Goal: Task Accomplishment & Management: Use online tool/utility

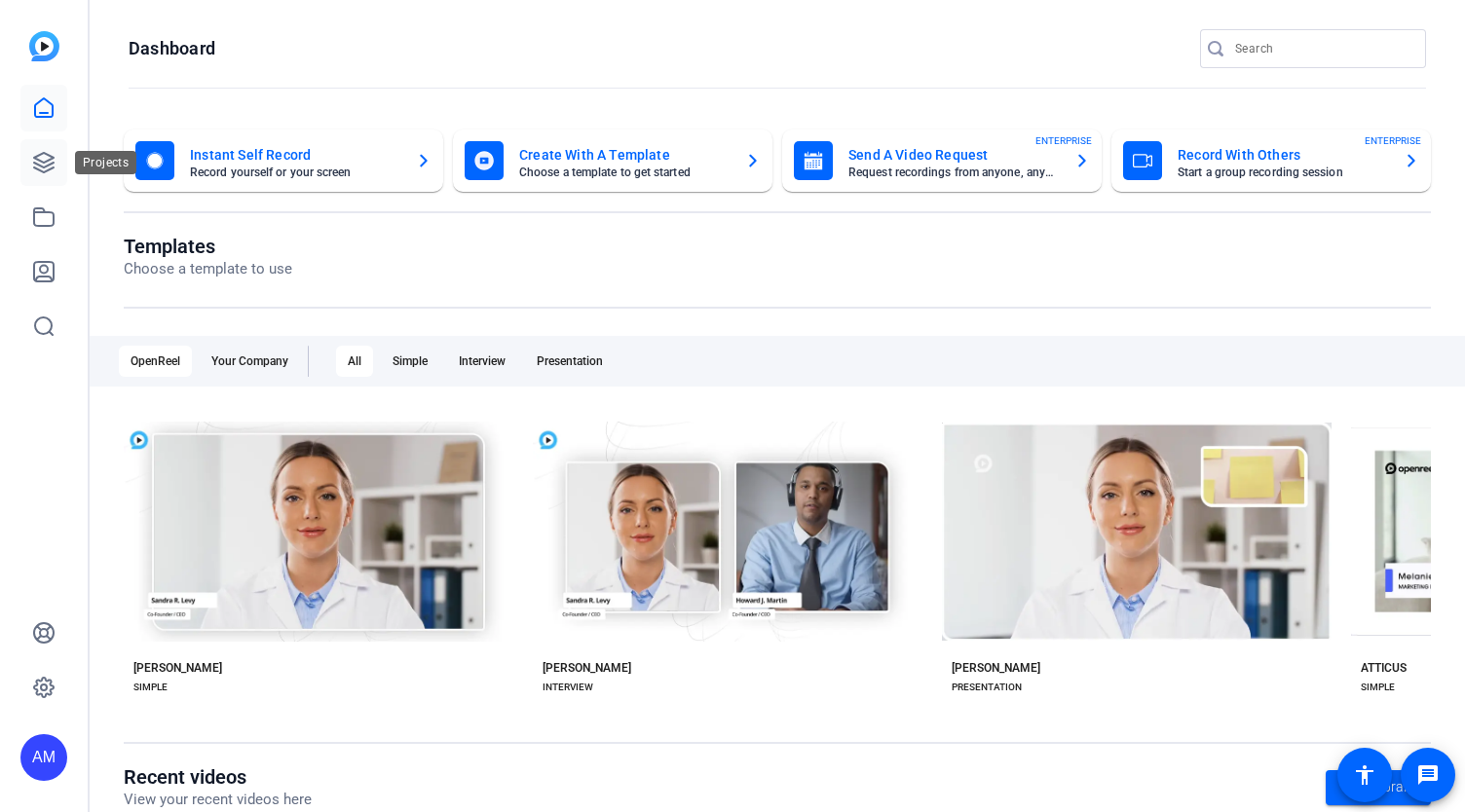
click at [41, 163] on icon at bounding box center [44, 163] width 24 height 24
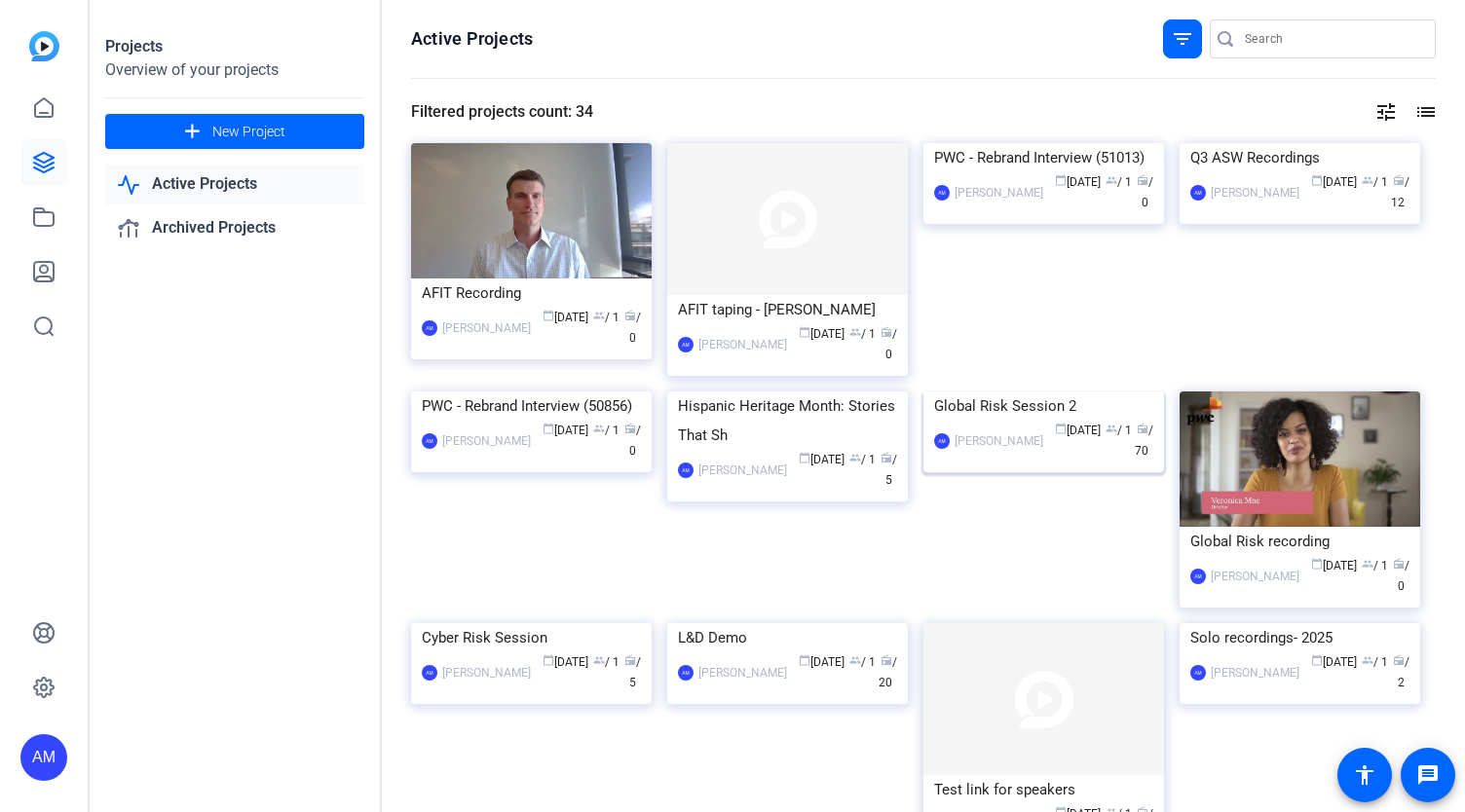
click at [1050, 391] on img at bounding box center [1044, 391] width 240 height 0
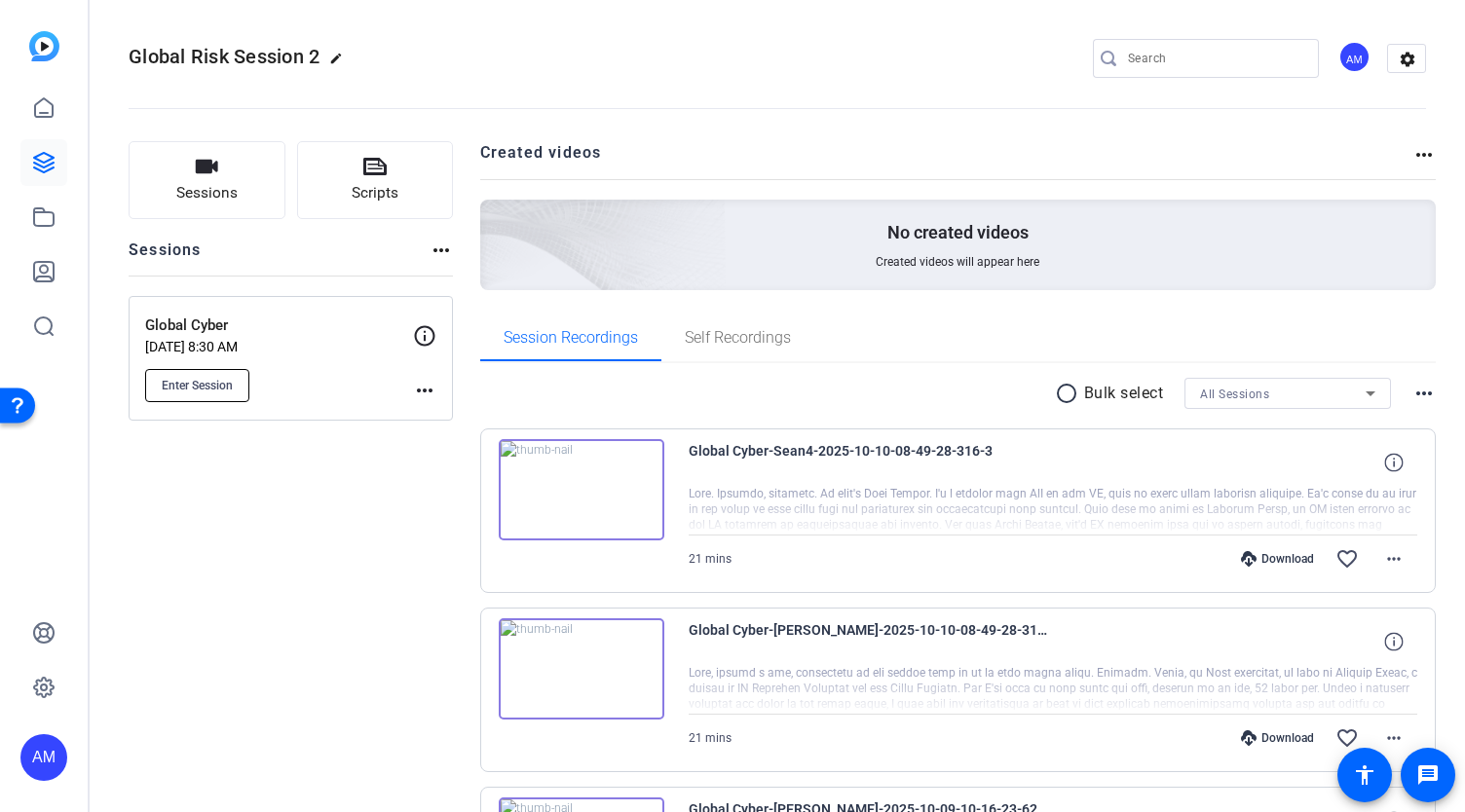
click at [201, 377] on span "Enter Session" at bounding box center [198, 385] width 72 height 16
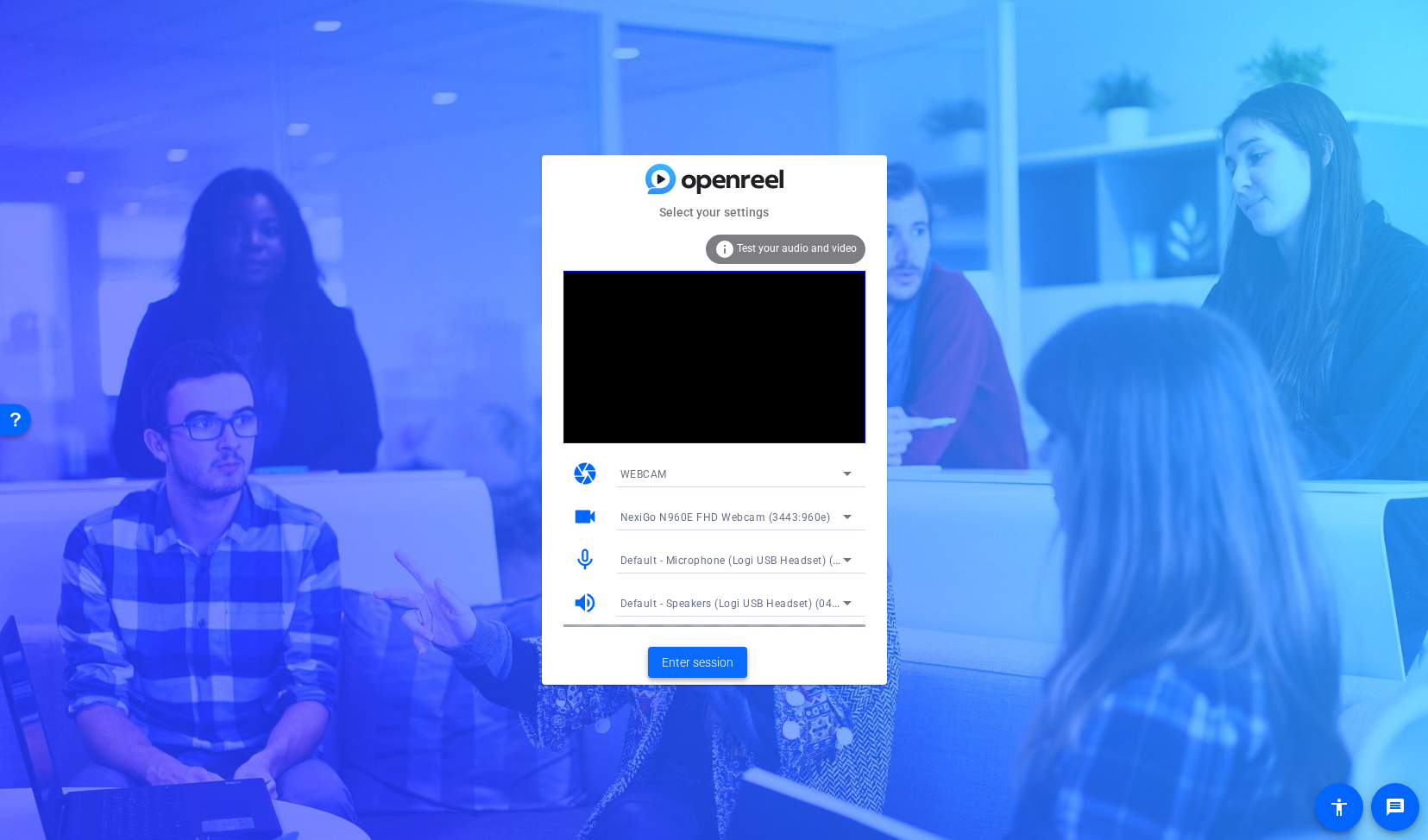
click at [694, 655] on span "Enter session" at bounding box center [697, 662] width 71 height 18
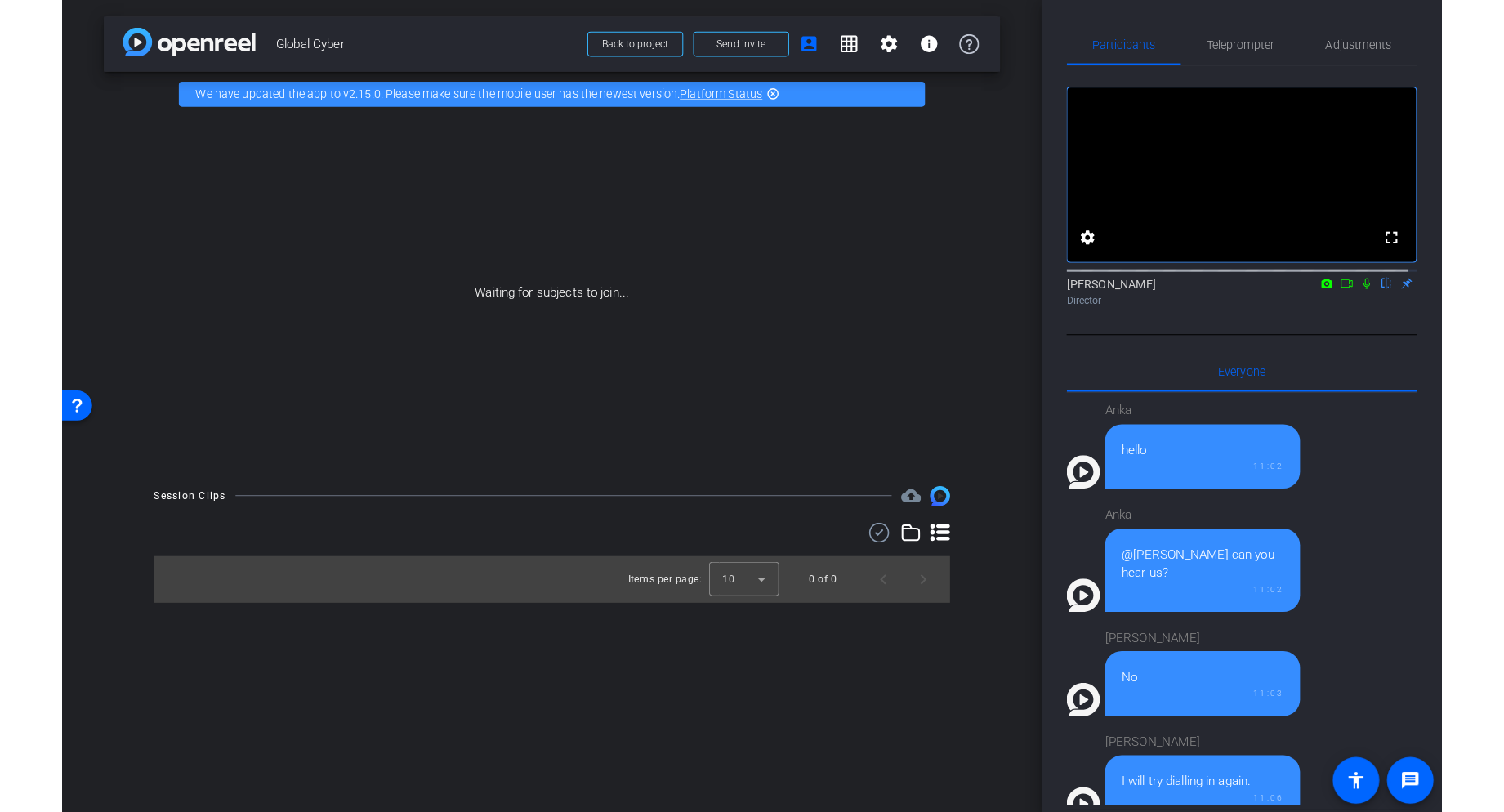
scroll to position [1560, 0]
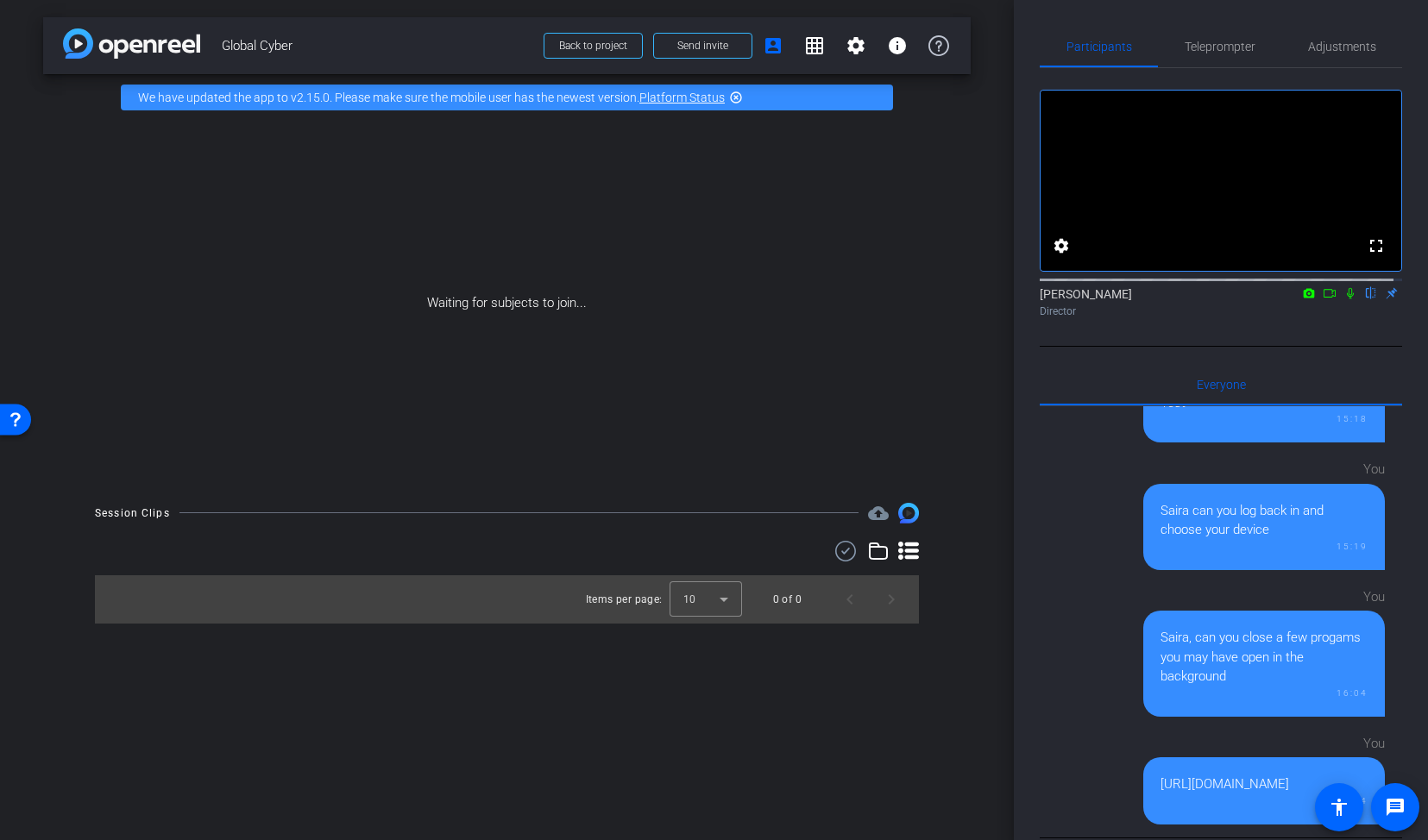
click at [1297, 297] on icon at bounding box center [1329, 293] width 12 height 9
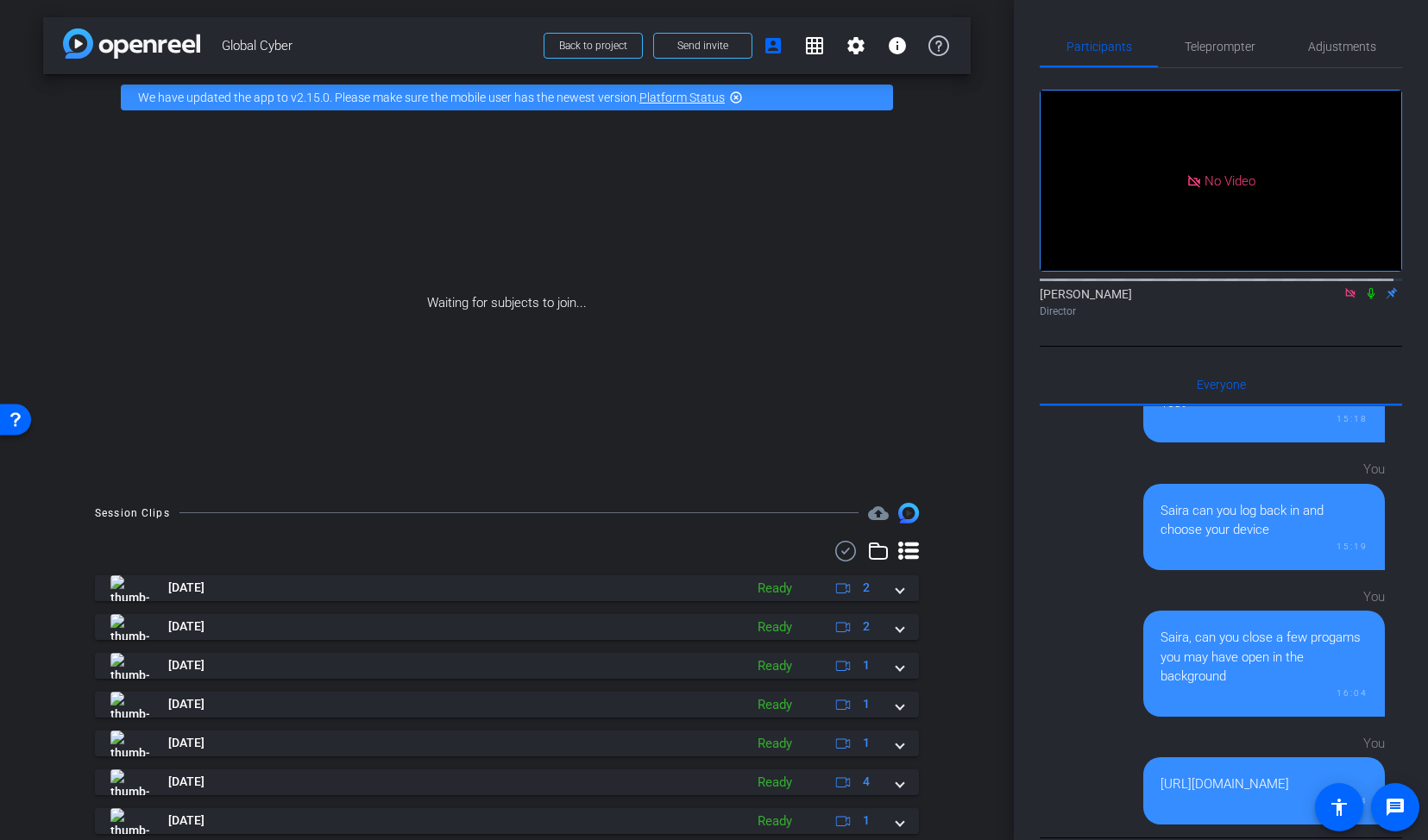
click at [70, 318] on div "Waiting for subjects to join..." at bounding box center [507, 303] width 927 height 365
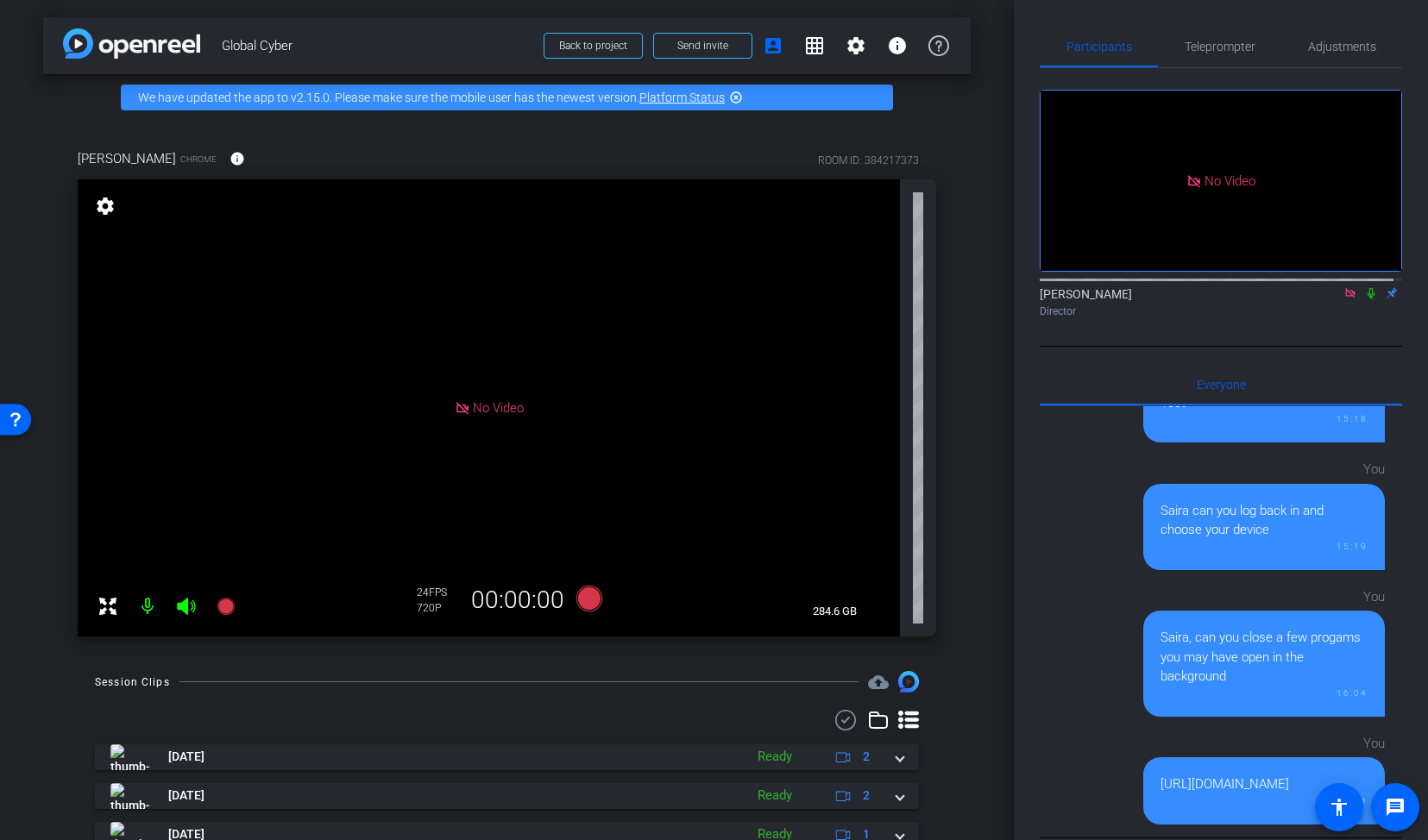
click at [466, 149] on div "diana stout Chrome info ROOM ID: 384217373" at bounding box center [507, 158] width 859 height 41
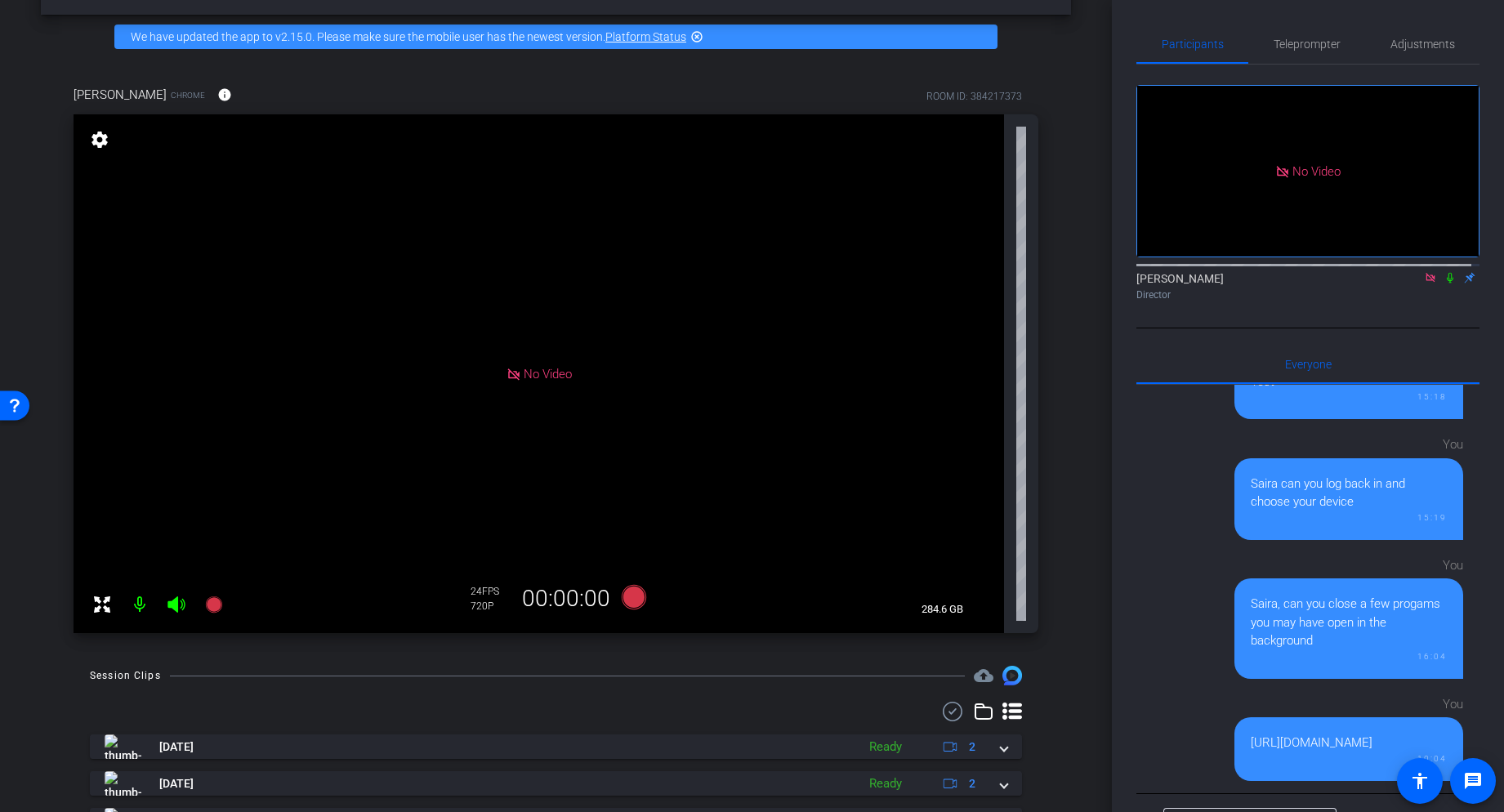
scroll to position [0, 0]
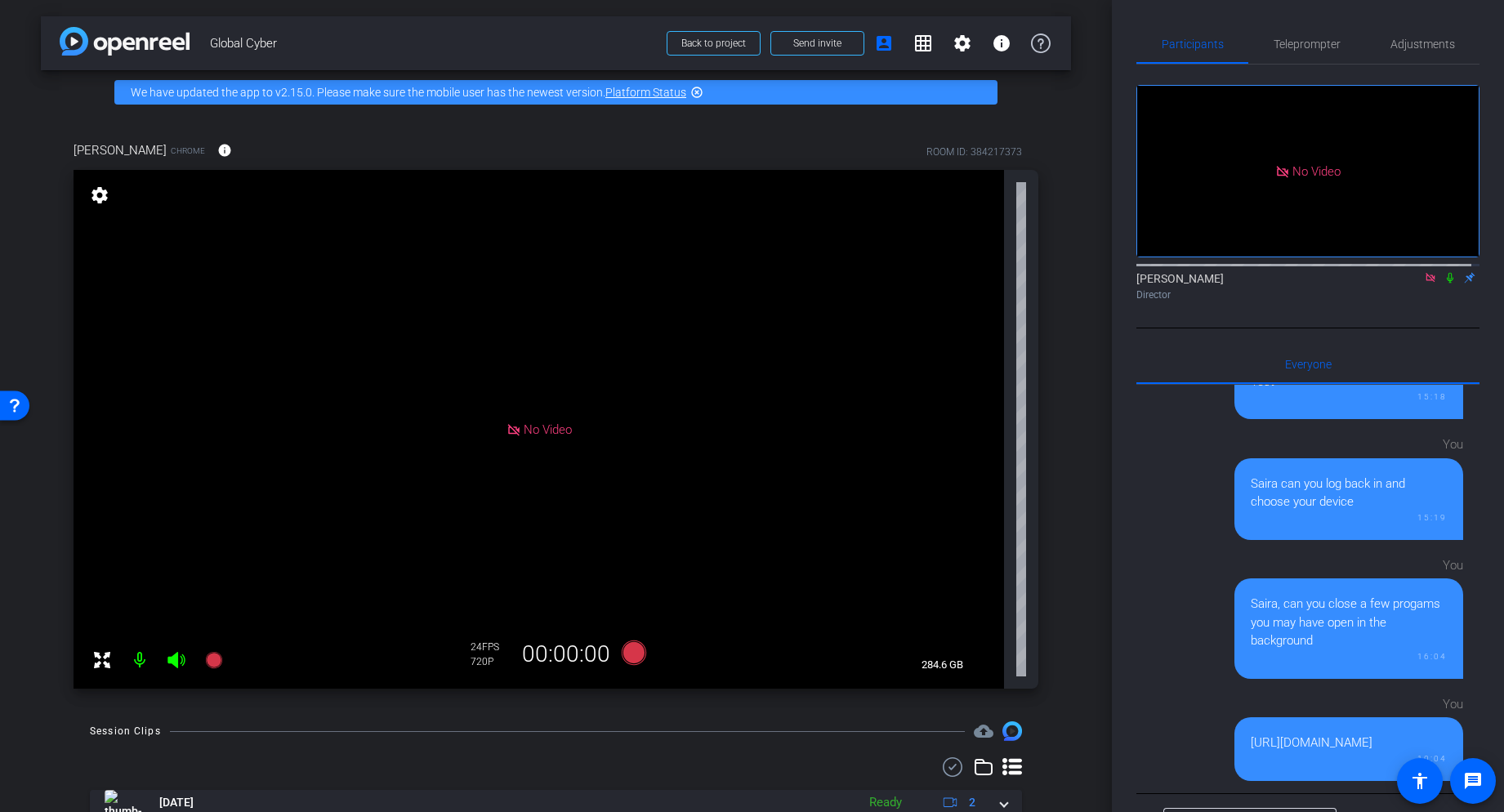
click at [809, 680] on div "Session Clips cloud_upload" at bounding box center [556, 731] width 932 height 20
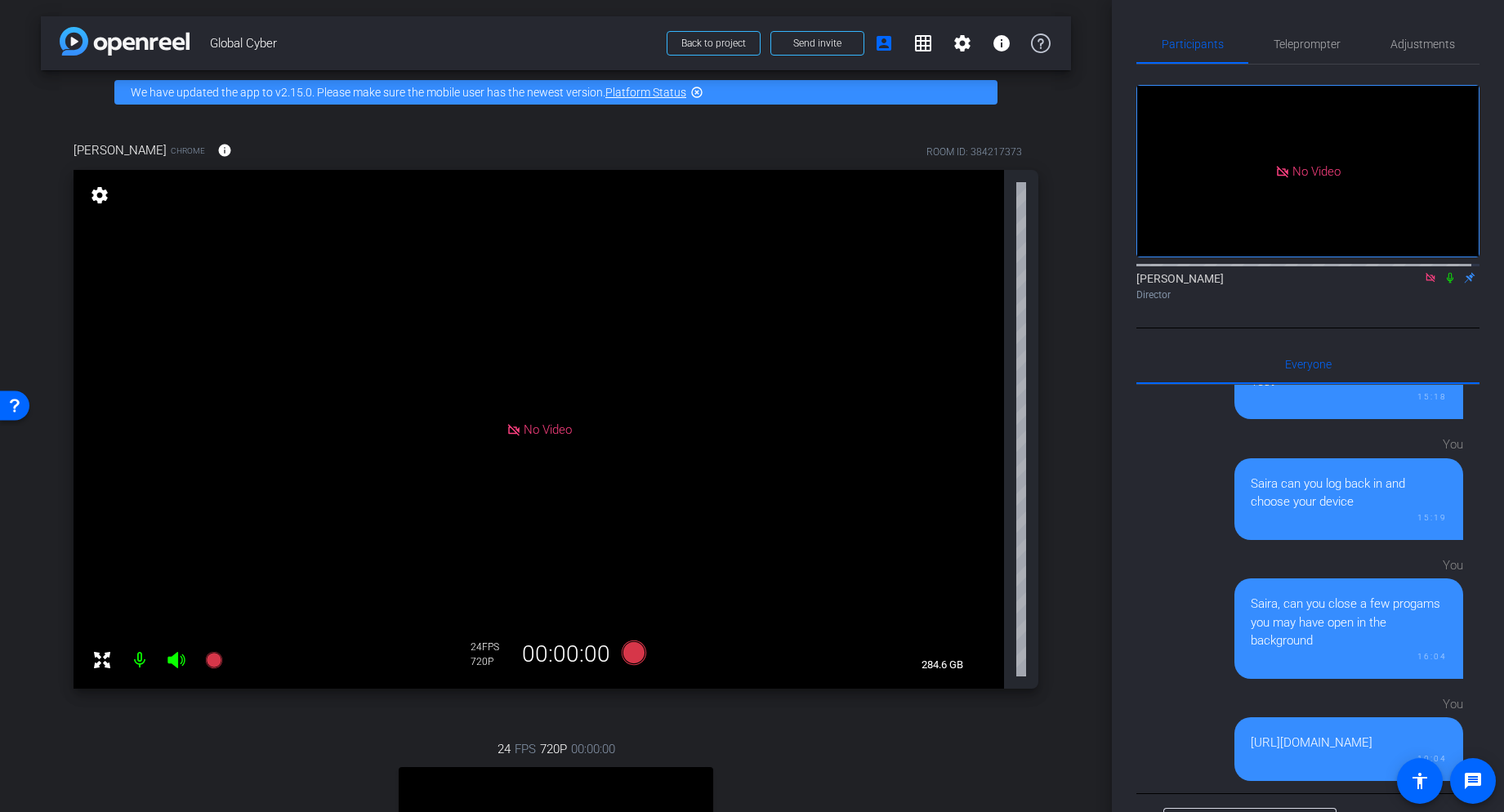
click at [272, 440] on div "No Video" at bounding box center [538, 429] width 931 height 519
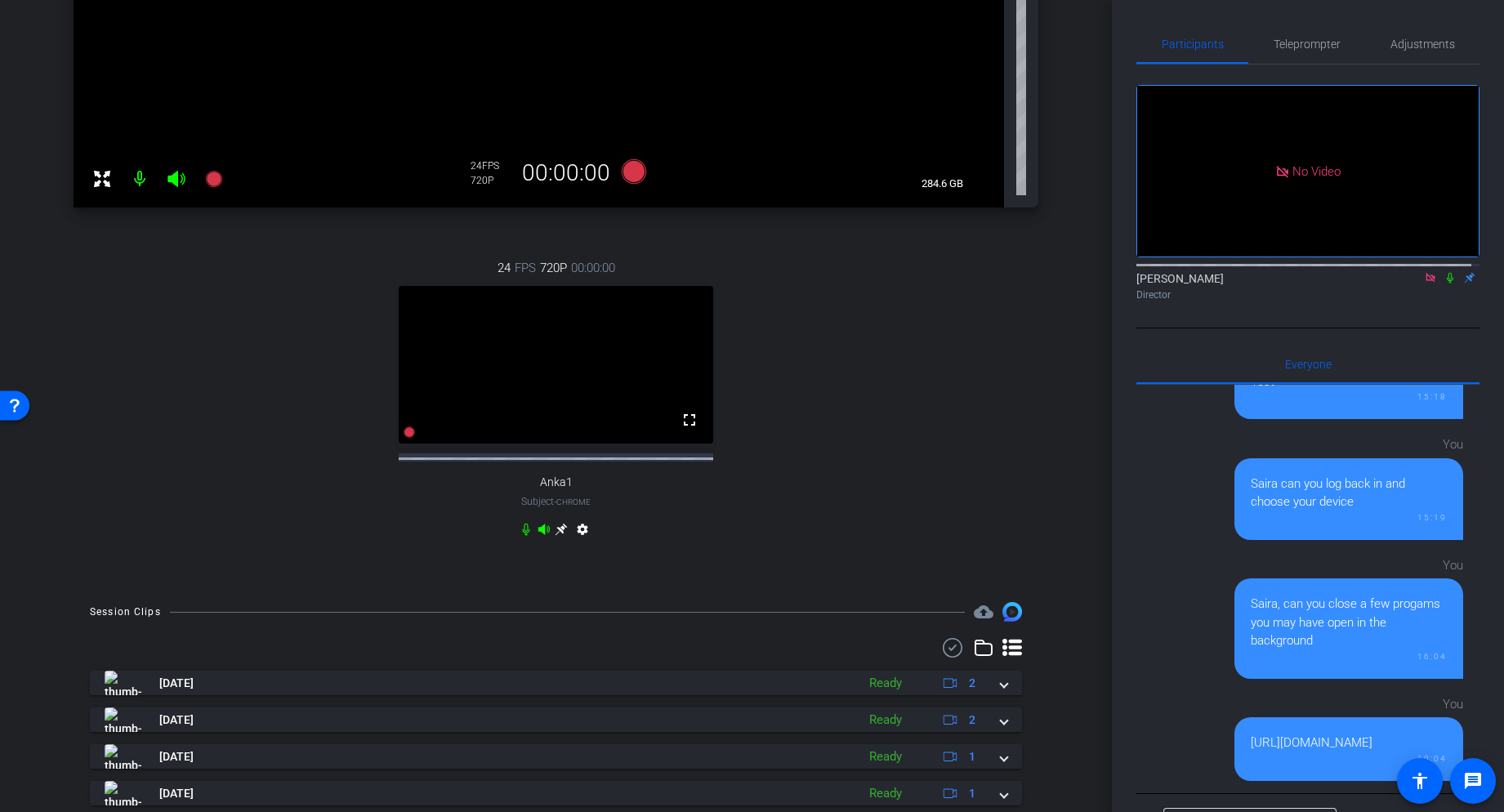
scroll to position [419, 0]
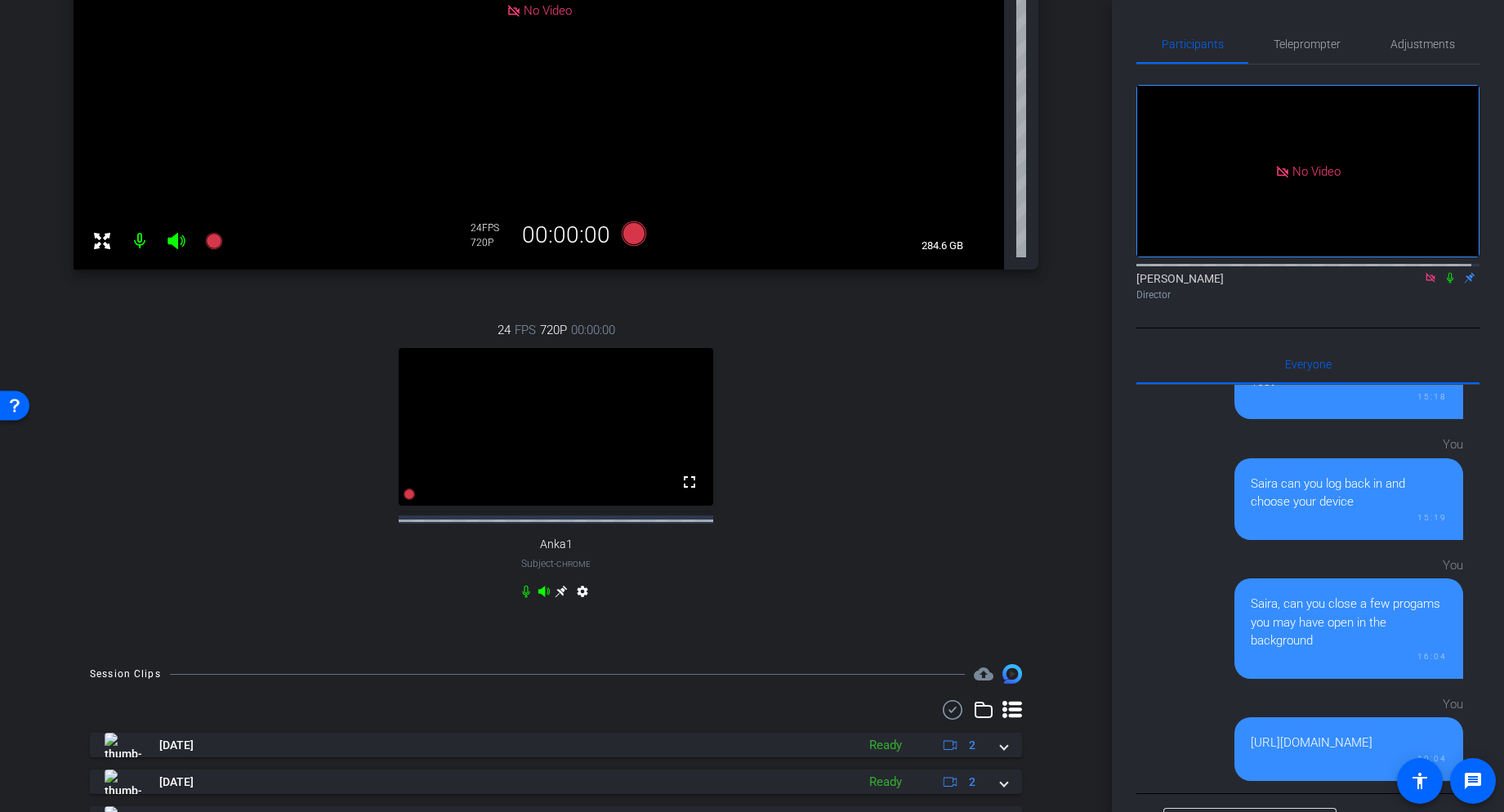
click at [557, 598] on icon at bounding box center [562, 591] width 13 height 13
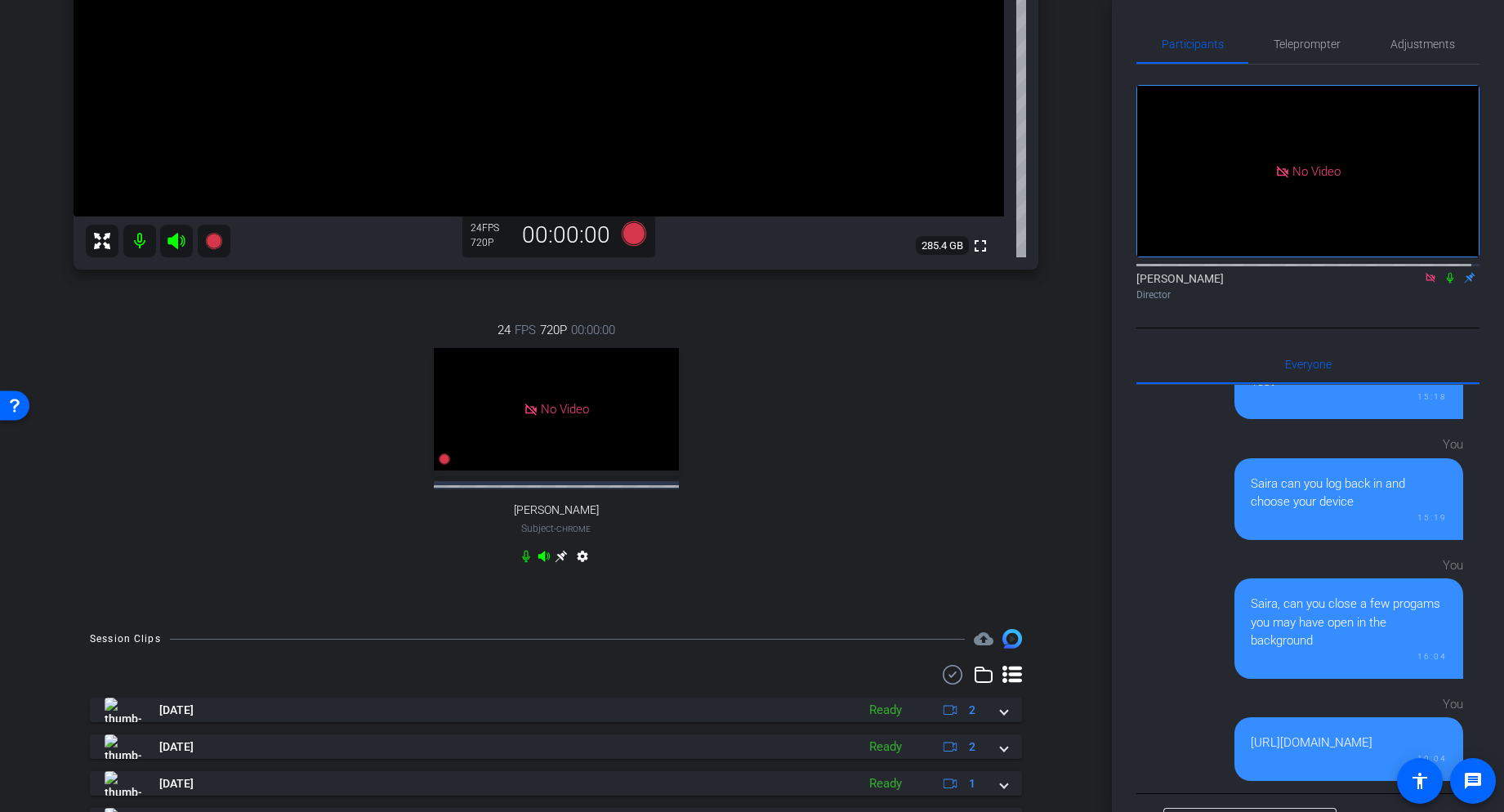
click at [1228, 283] on icon at bounding box center [1431, 278] width 13 height 12
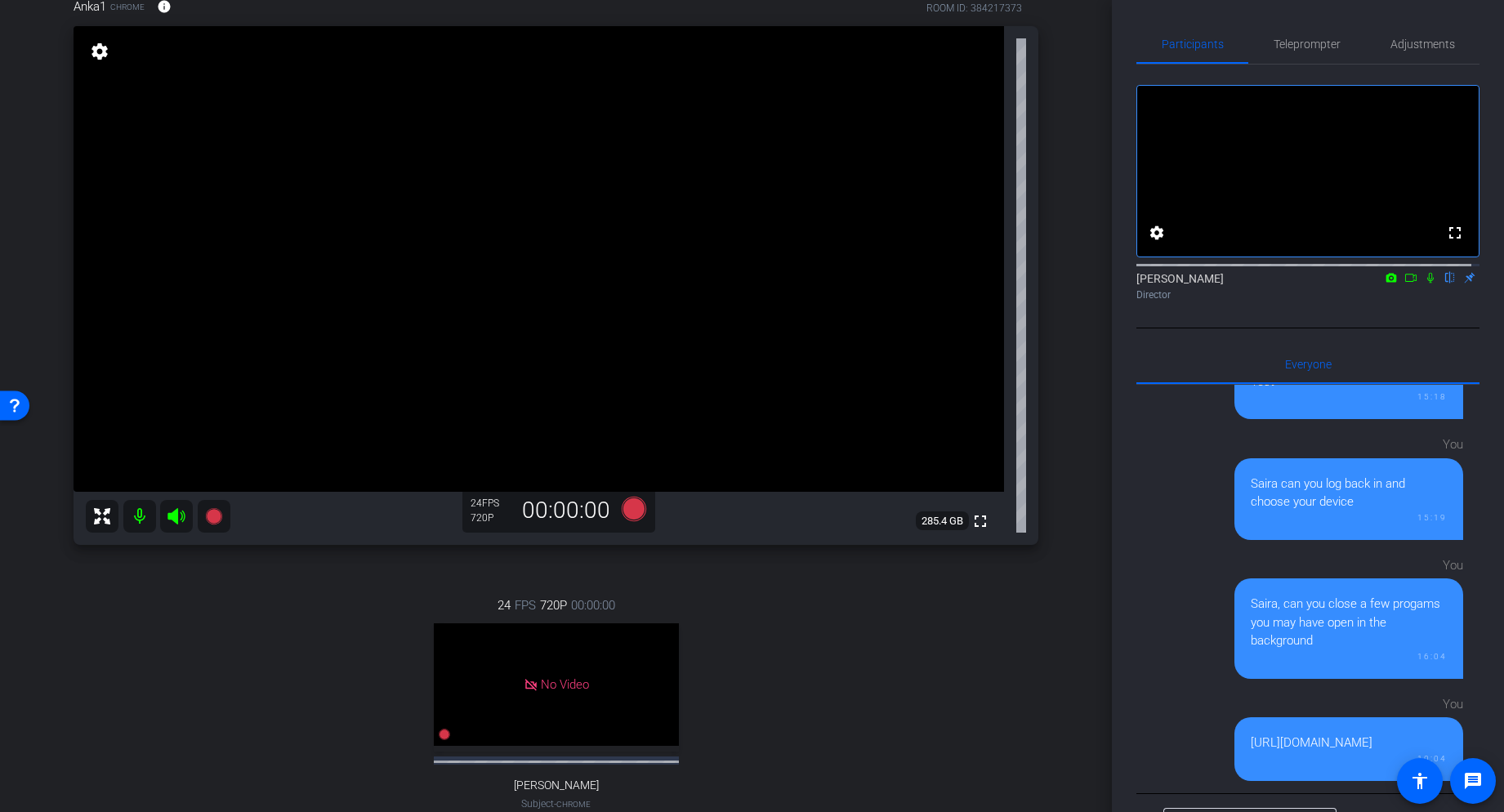
scroll to position [99, 0]
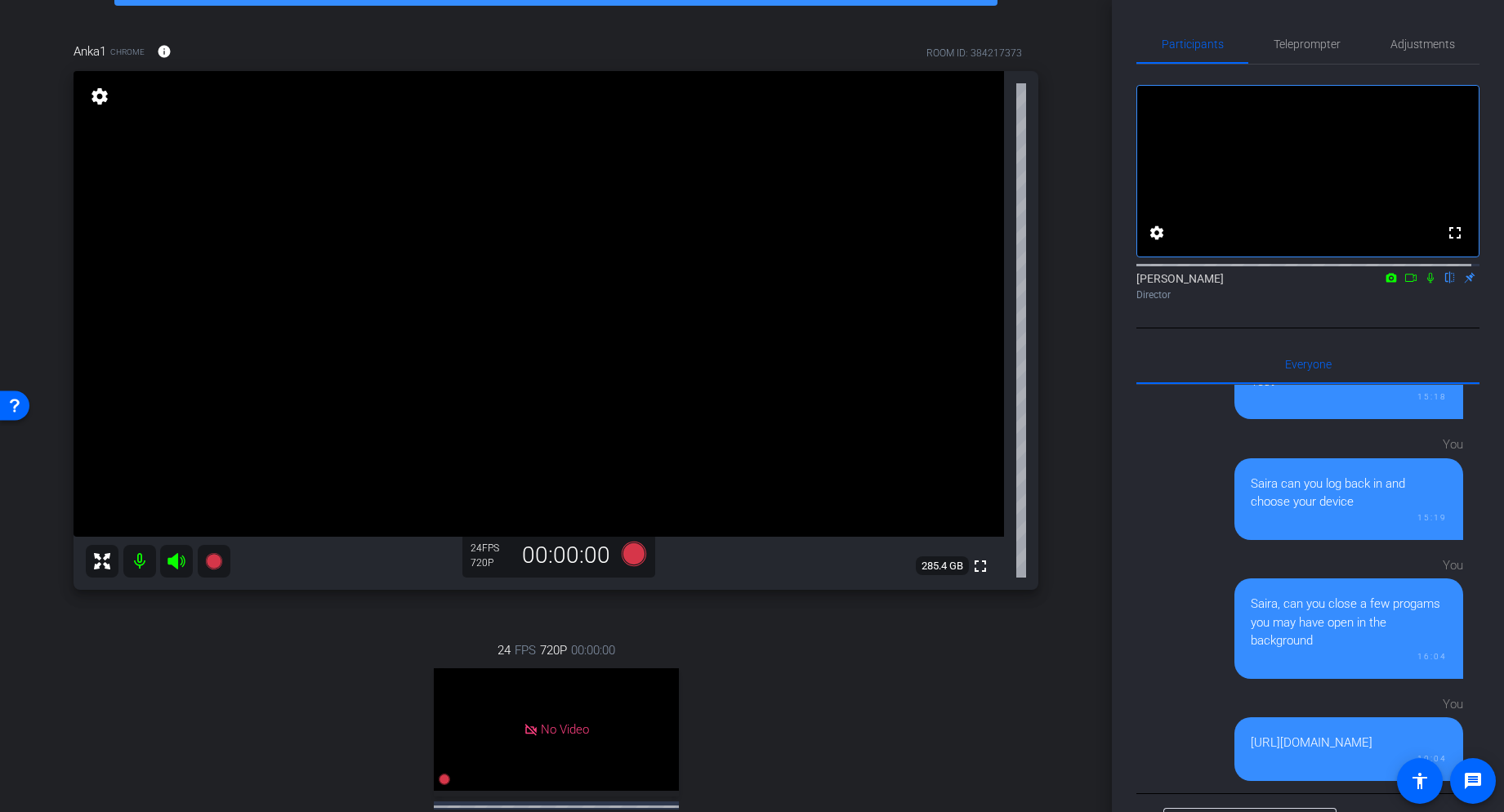
click at [103, 98] on mat-icon "settings" at bounding box center [99, 97] width 22 height 20
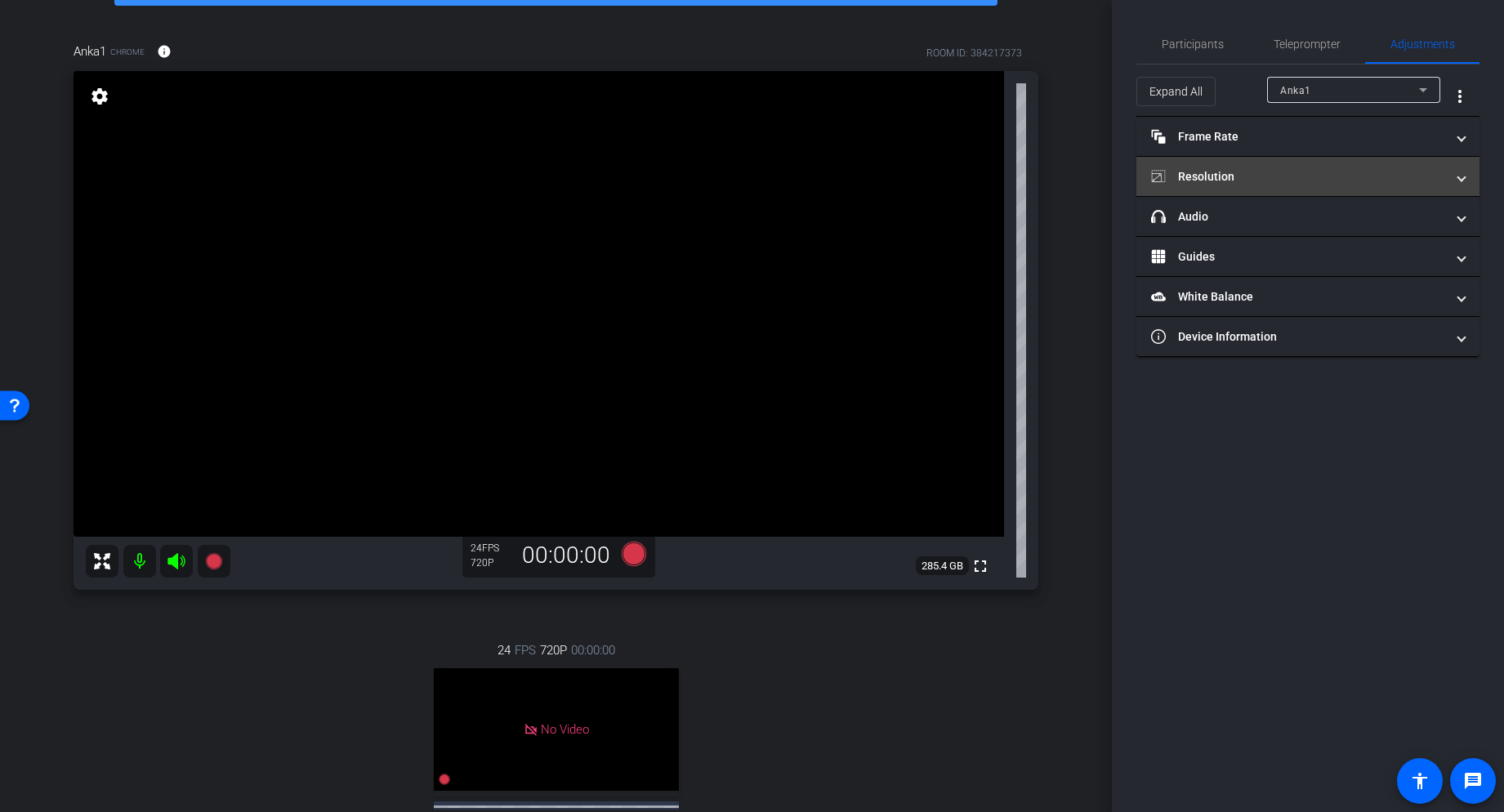
click at [1228, 162] on mat-expansion-panel-header "Resolution" at bounding box center [1308, 176] width 343 height 39
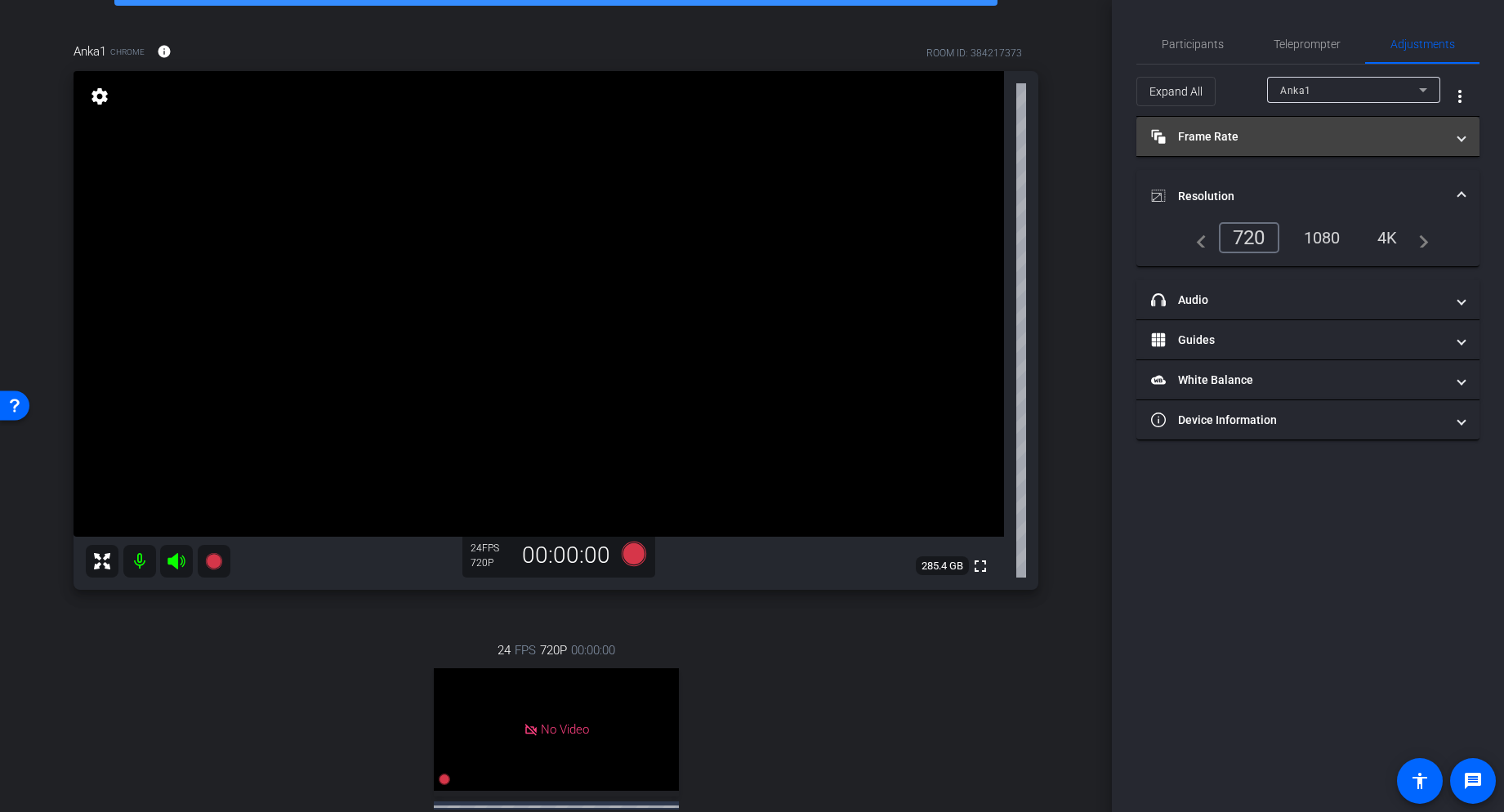
click at [1228, 138] on mat-panel-title "Frame Rate Frame Rate" at bounding box center [1298, 137] width 294 height 17
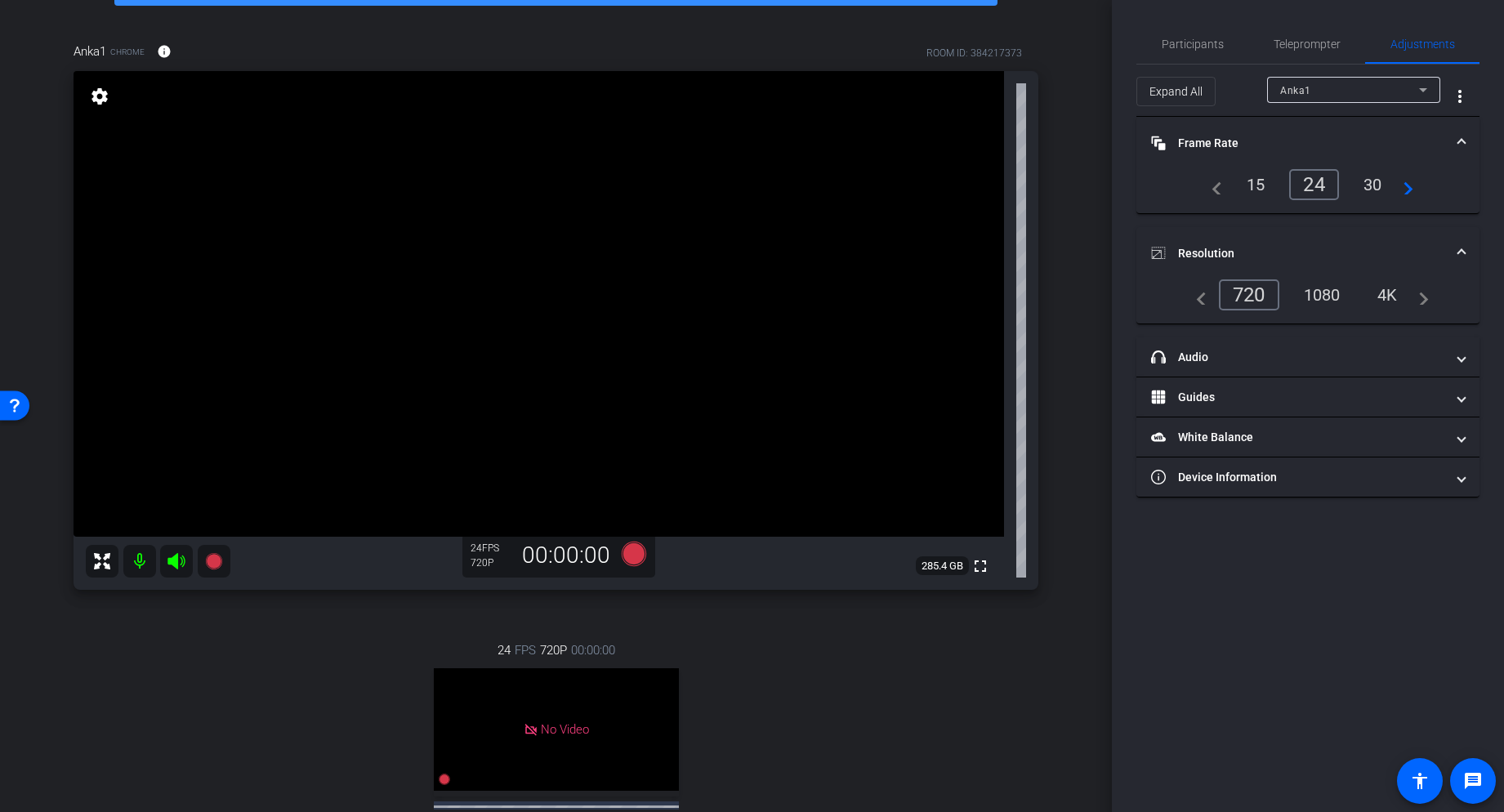
click at [1228, 192] on div "30" at bounding box center [1373, 184] width 43 height 27
click at [1228, 296] on div "1080" at bounding box center [1322, 294] width 62 height 27
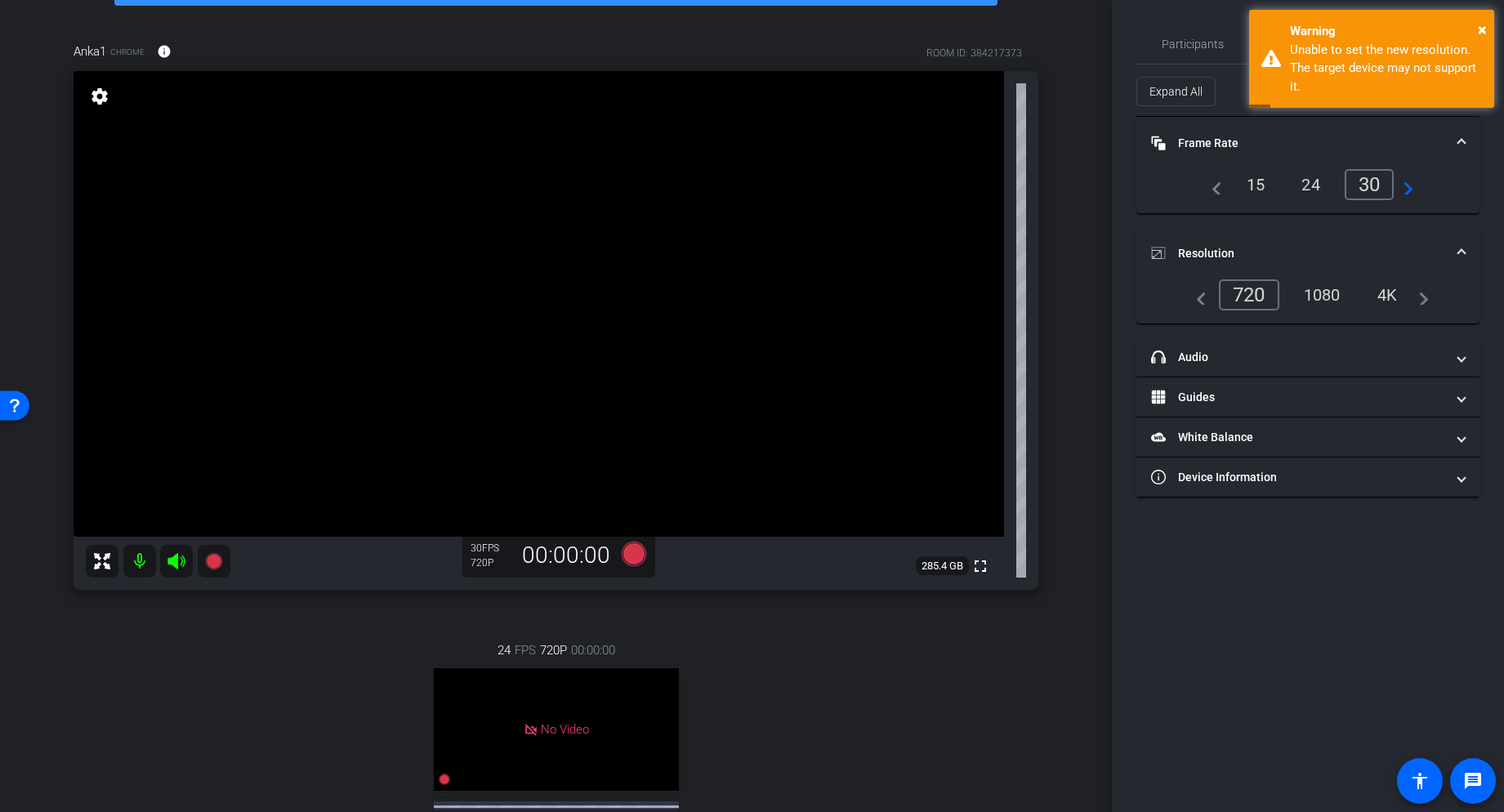
click at [1228, 144] on span "Frame Rate Frame Rate" at bounding box center [1305, 143] width 307 height 17
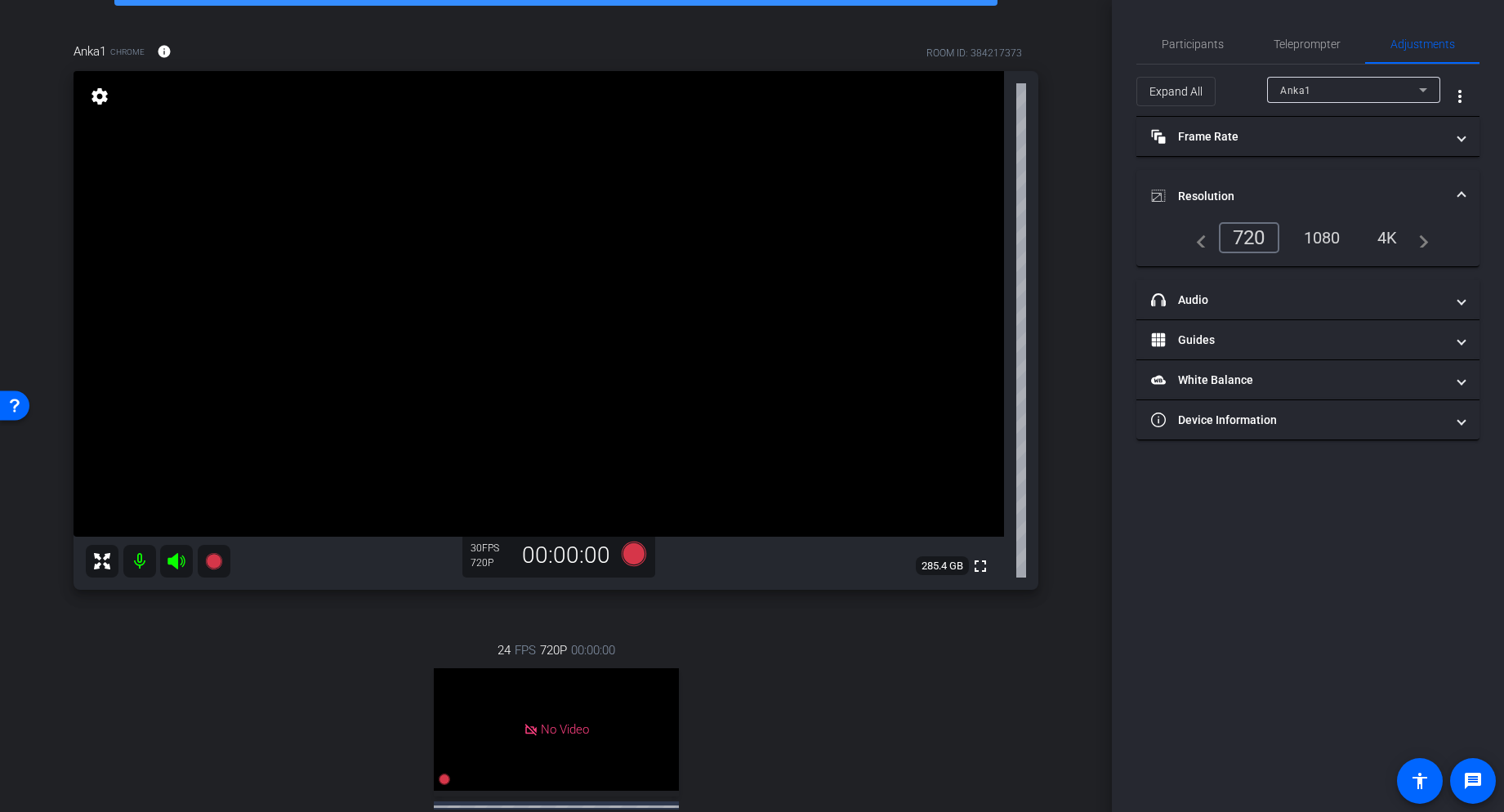
click at [1228, 195] on span at bounding box center [1462, 197] width 7 height 17
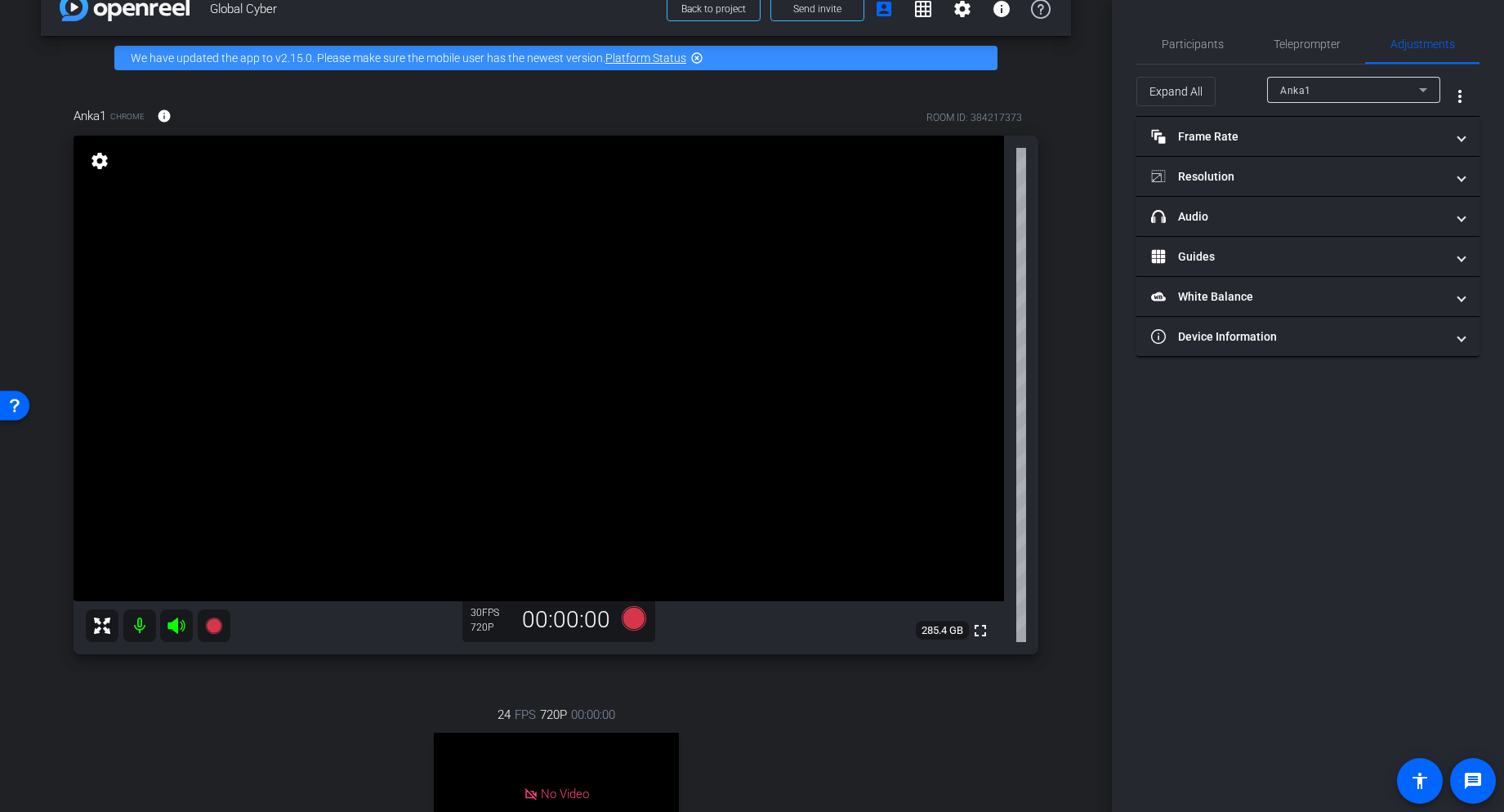
scroll to position [0, 0]
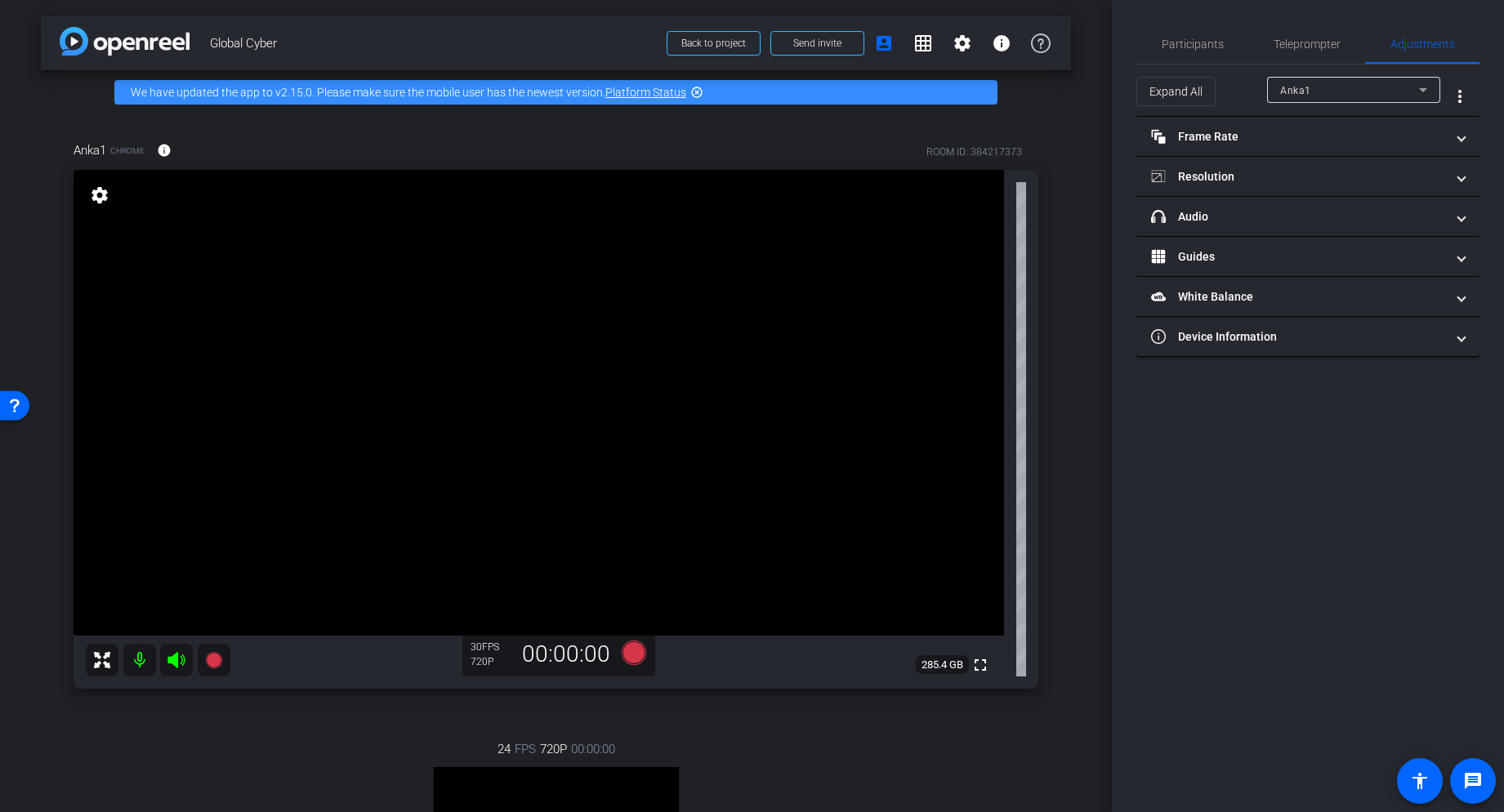
type input "11000"
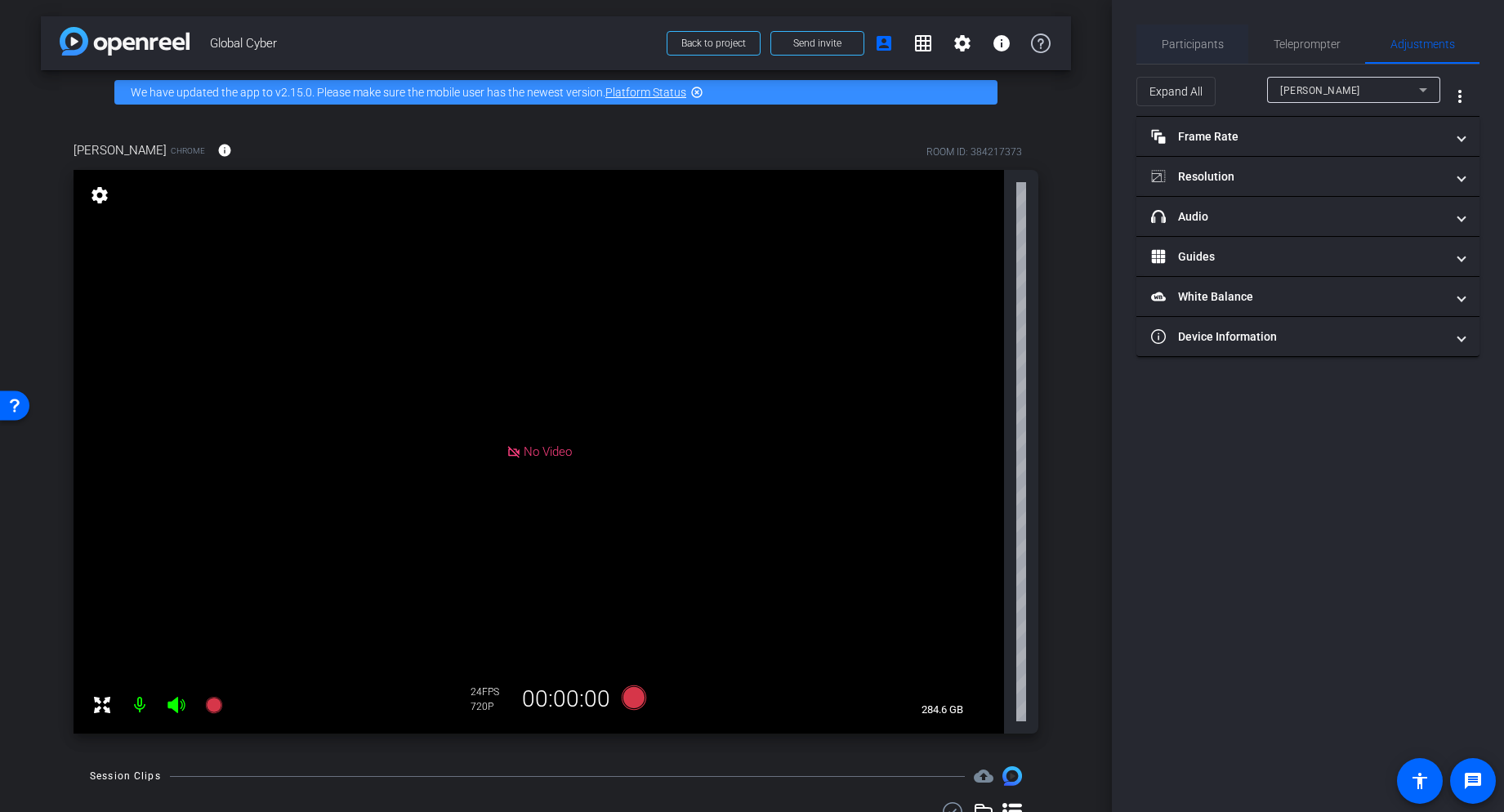
click at [1194, 42] on span "Participants" at bounding box center [1192, 44] width 62 height 12
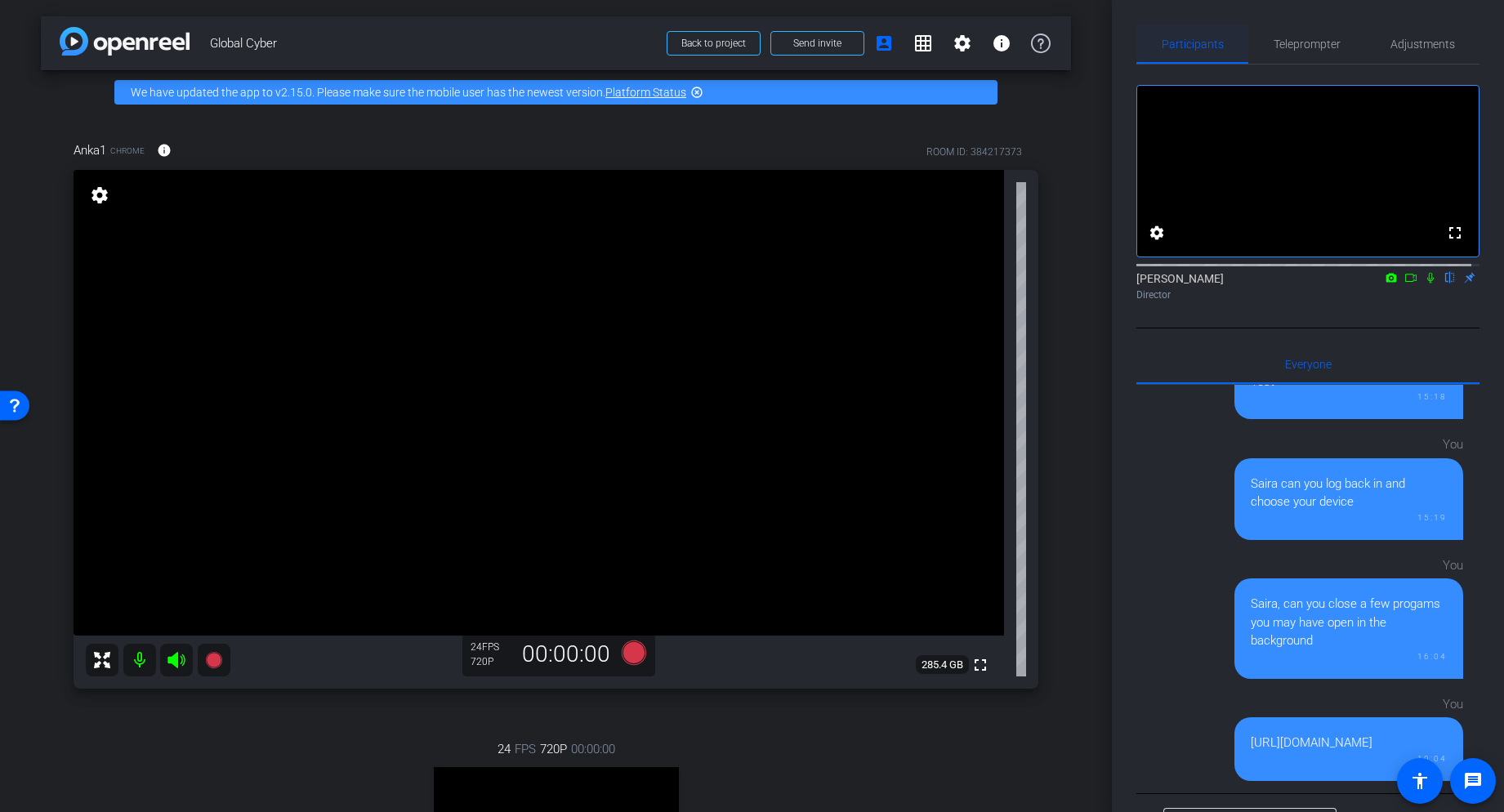
click at [1185, 38] on span "Participants" at bounding box center [1192, 44] width 62 height 12
click at [107, 192] on mat-icon "settings" at bounding box center [99, 196] width 22 height 20
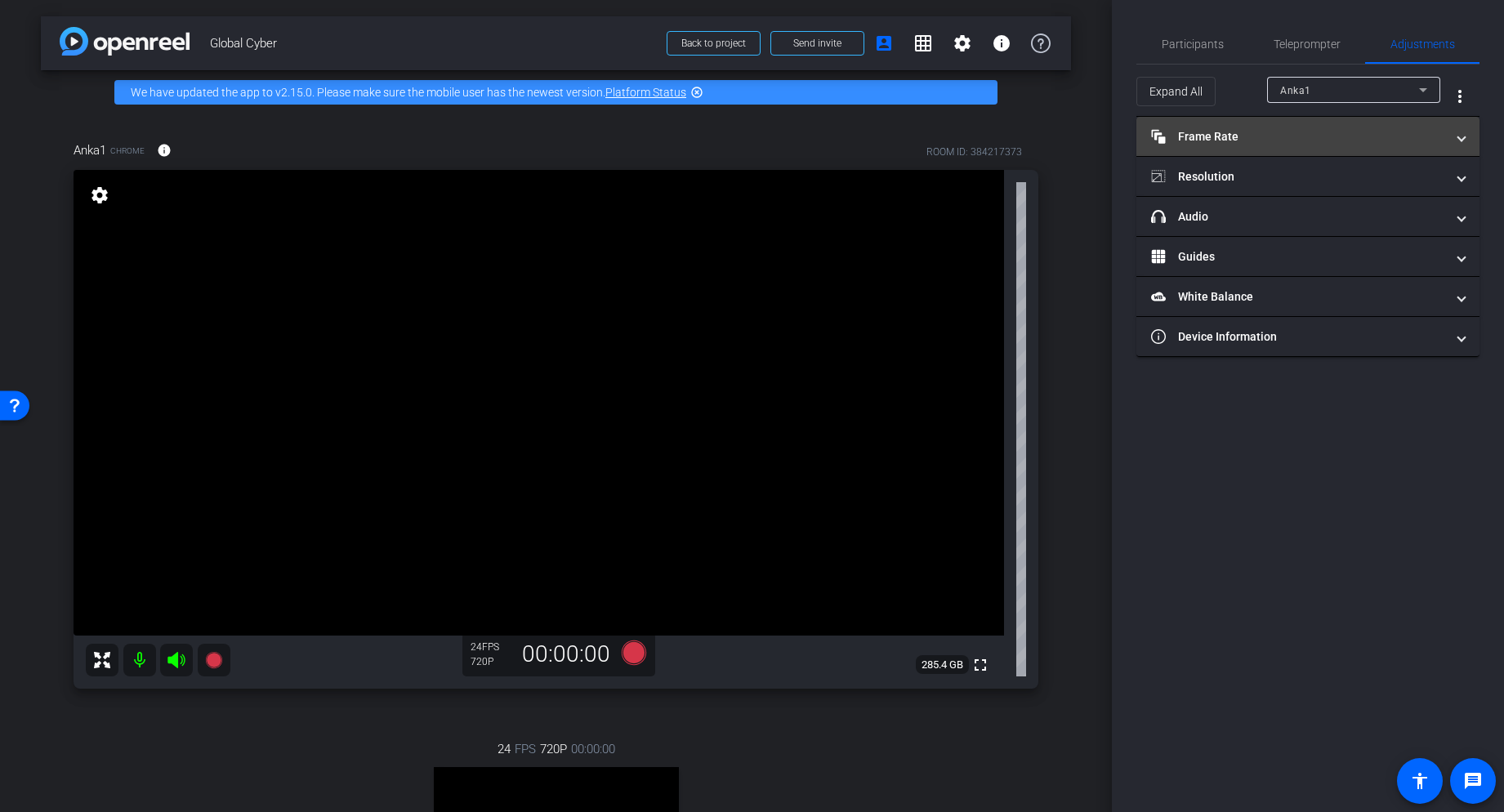
click at [1216, 133] on mat-panel-title "Frame Rate Frame Rate" at bounding box center [1298, 137] width 294 height 17
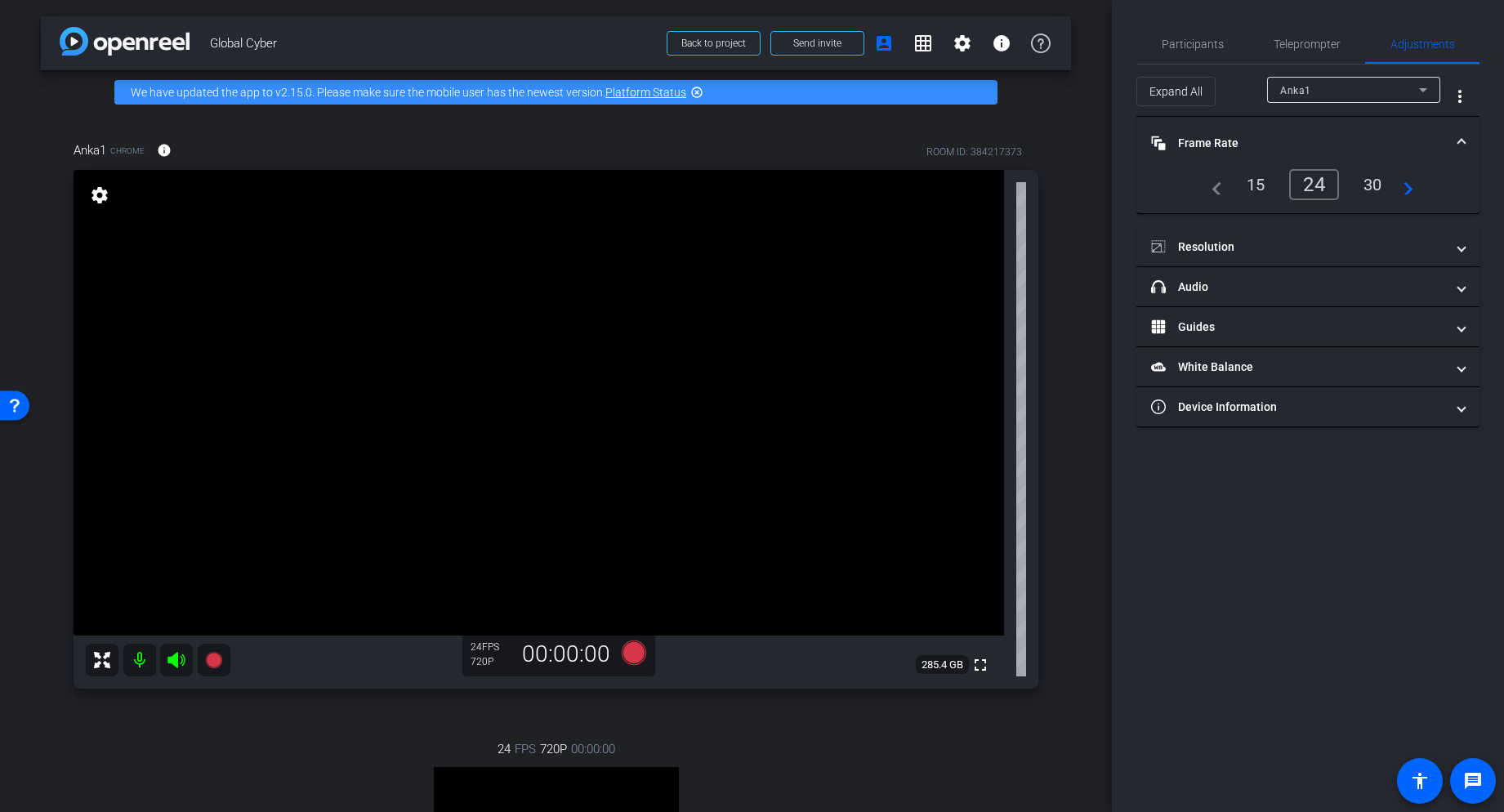
click at [1228, 178] on div "30" at bounding box center [1373, 184] width 43 height 27
click at [1228, 179] on div "30" at bounding box center [1370, 184] width 50 height 31
click at [1228, 243] on mat-panel-title "Resolution" at bounding box center [1298, 247] width 294 height 17
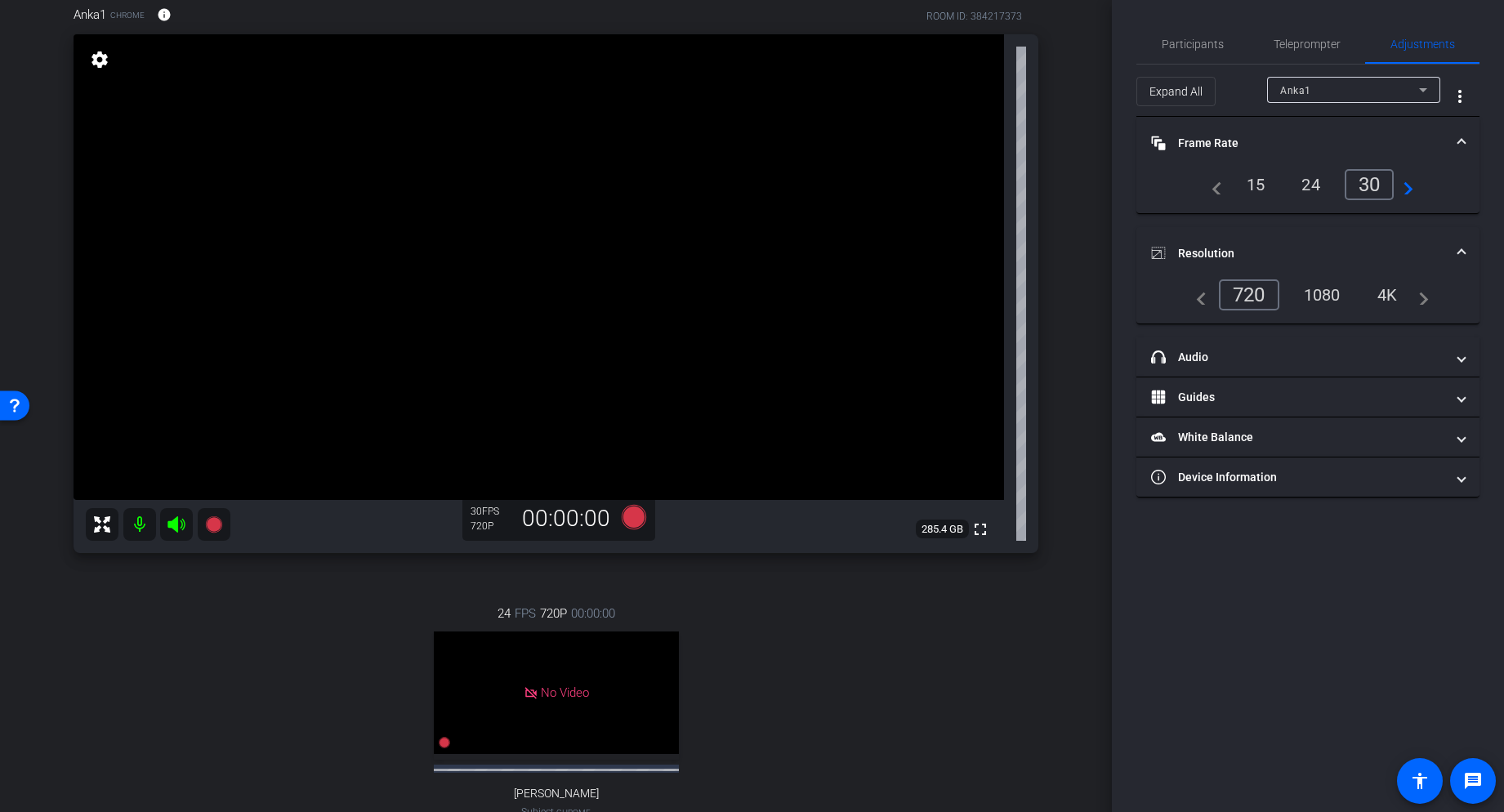
scroll to position [142, 0]
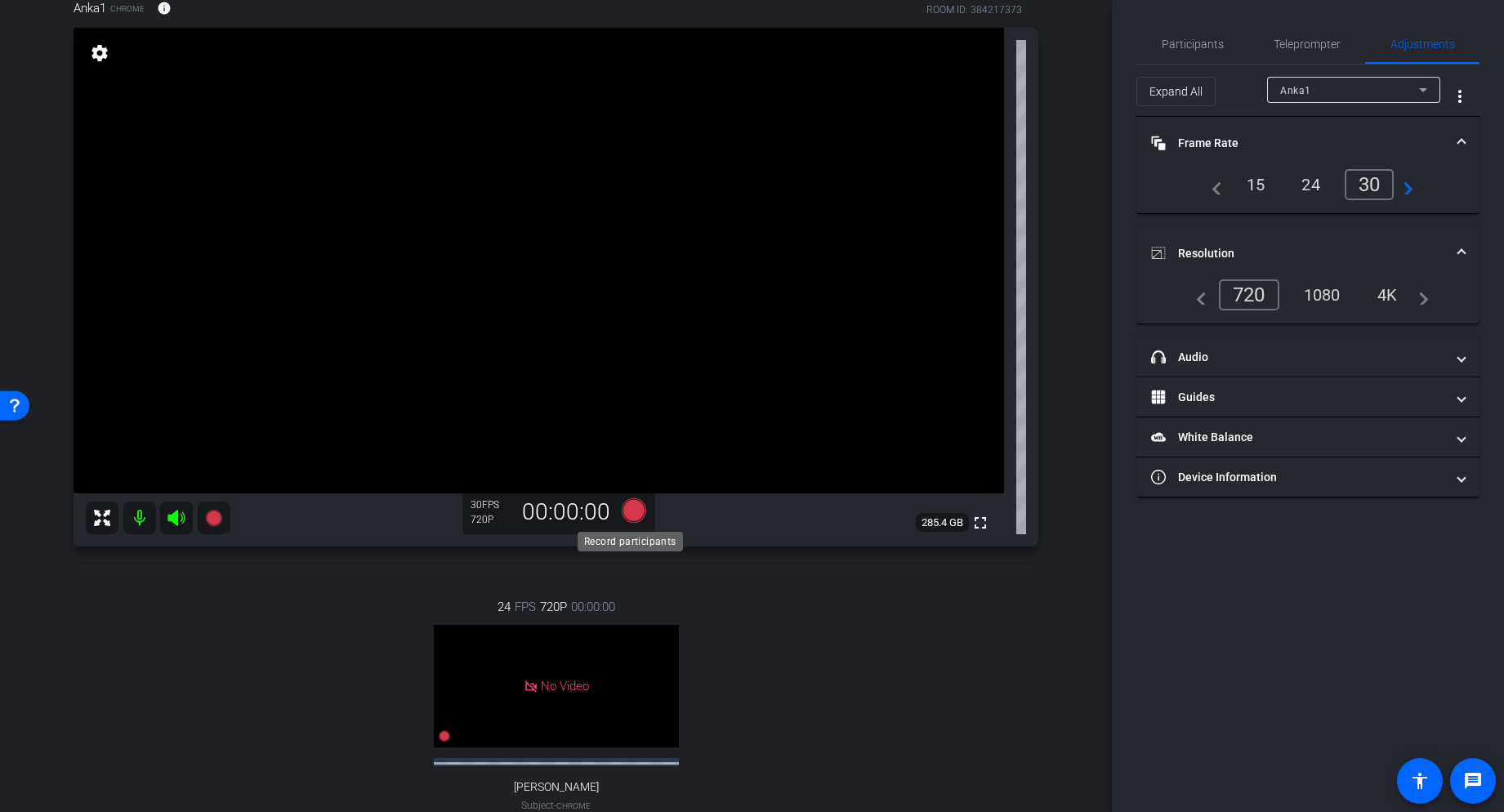
click at [619, 518] on icon at bounding box center [633, 510] width 39 height 29
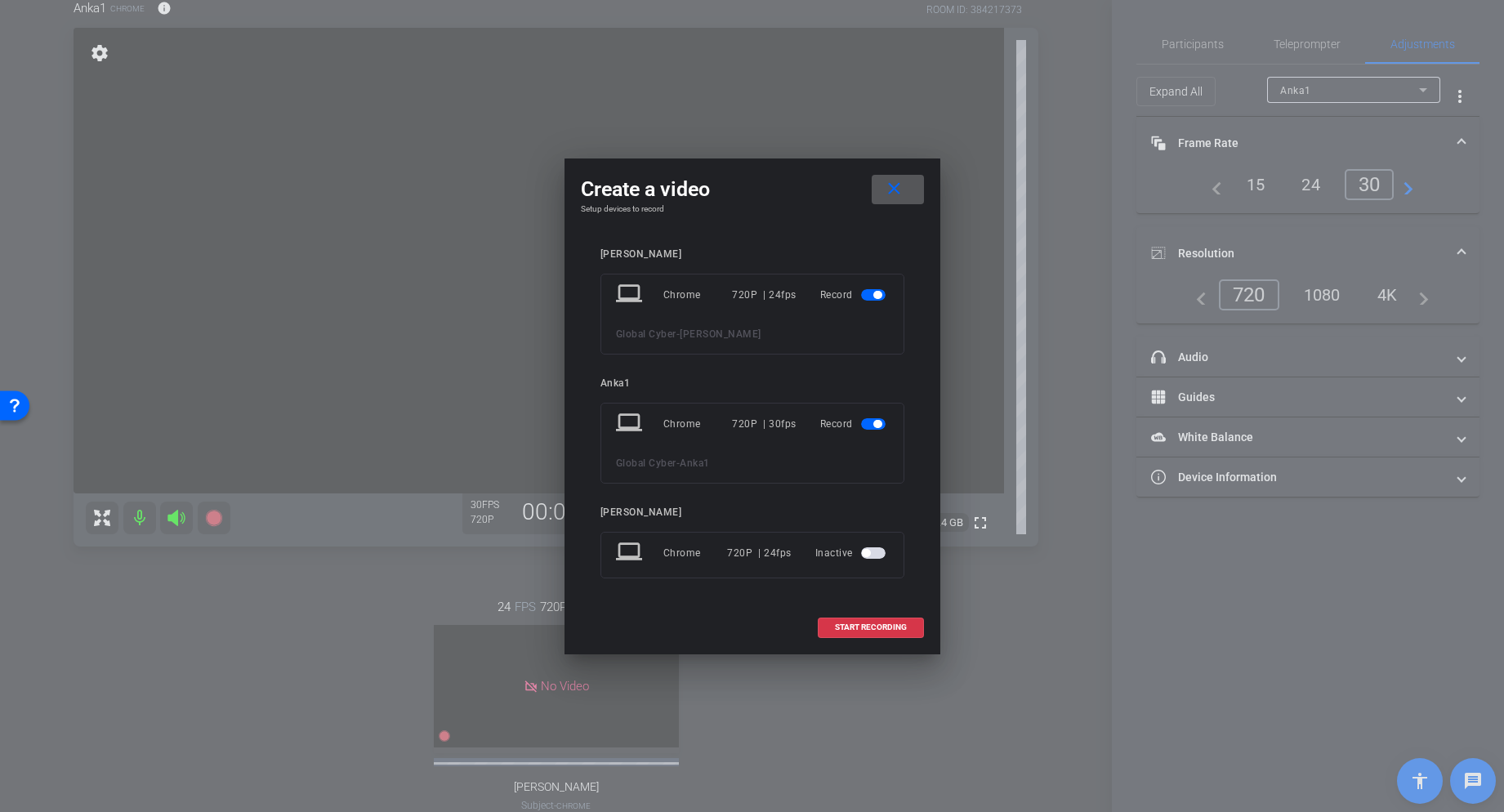
click at [876, 288] on mat-slide-toggle at bounding box center [874, 295] width 27 height 20
click at [872, 289] on span "button" at bounding box center [872, 295] width 24 height 12
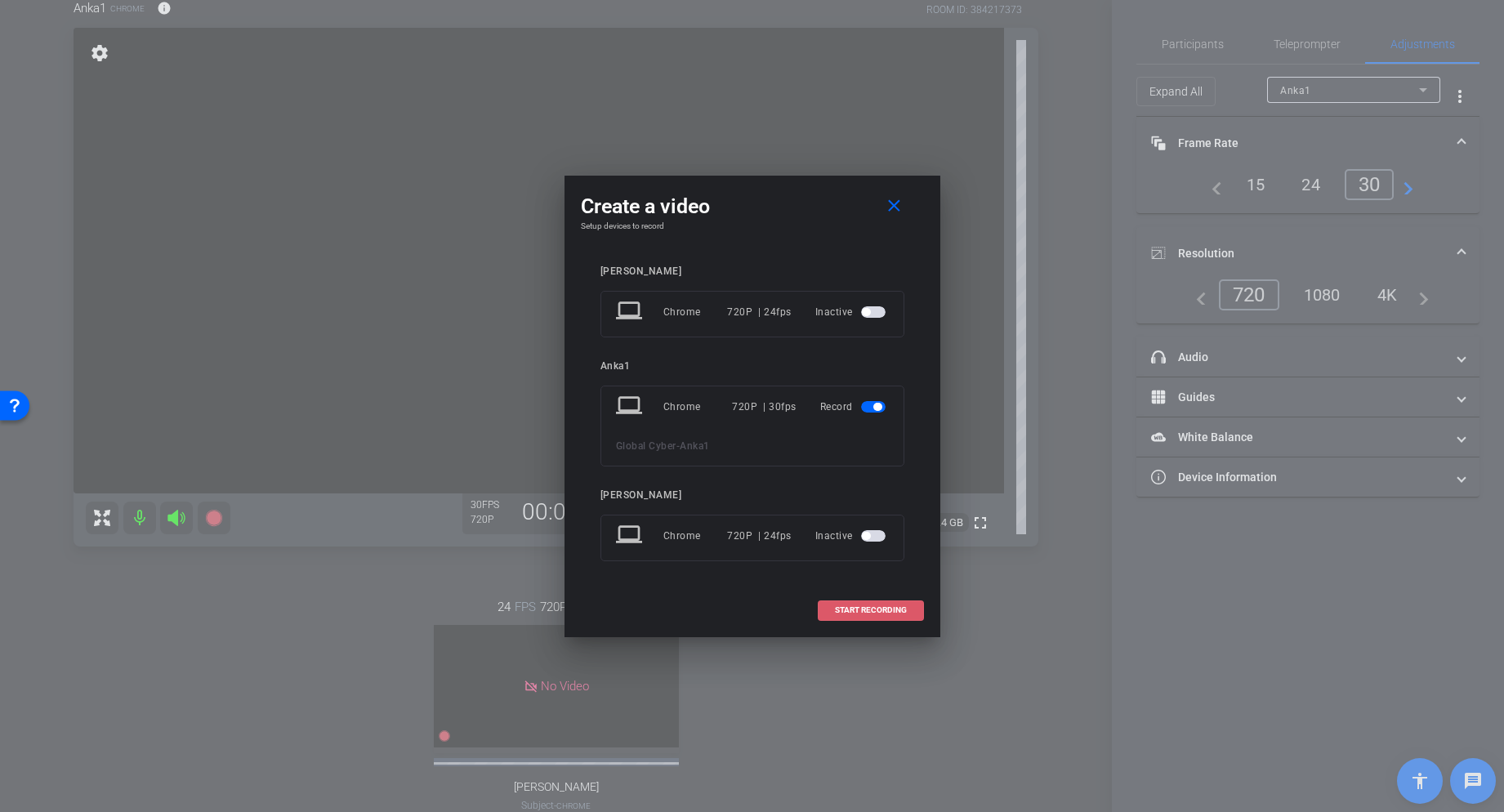
click at [867, 608] on span "START RECORDING" at bounding box center [871, 610] width 72 height 8
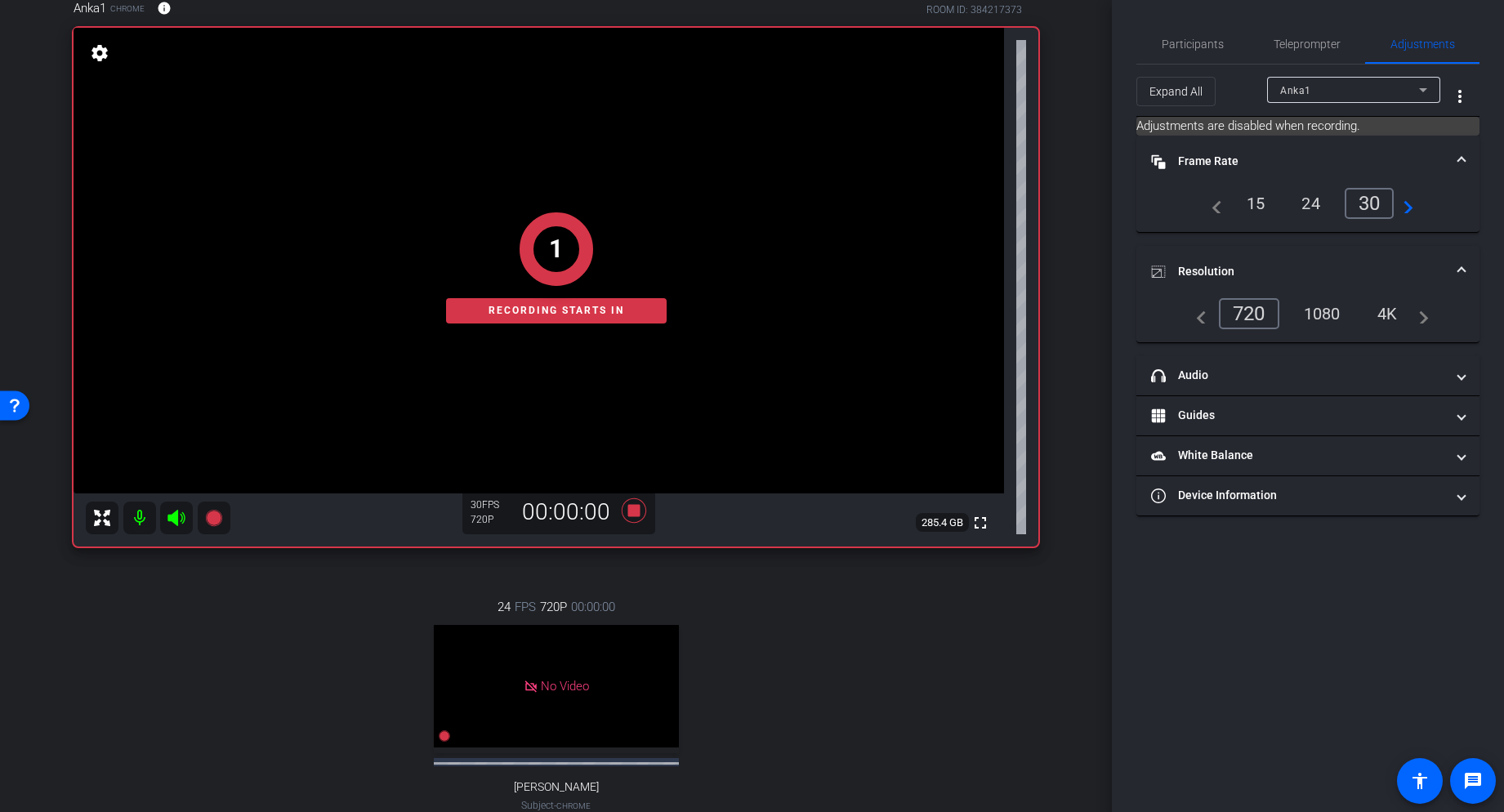
scroll to position [0, 0]
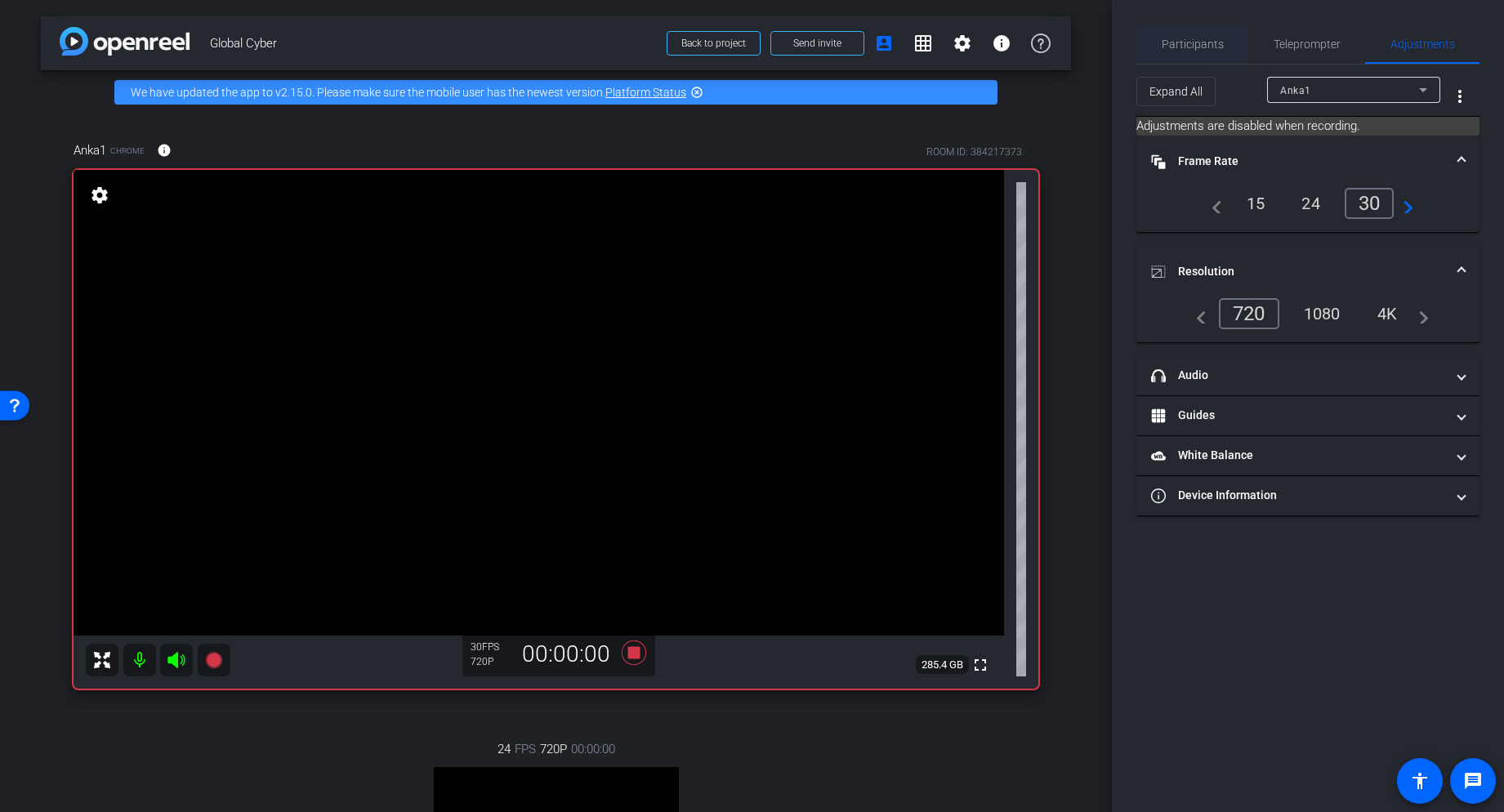
click at [1190, 49] on span "Participants" at bounding box center [1192, 44] width 62 height 12
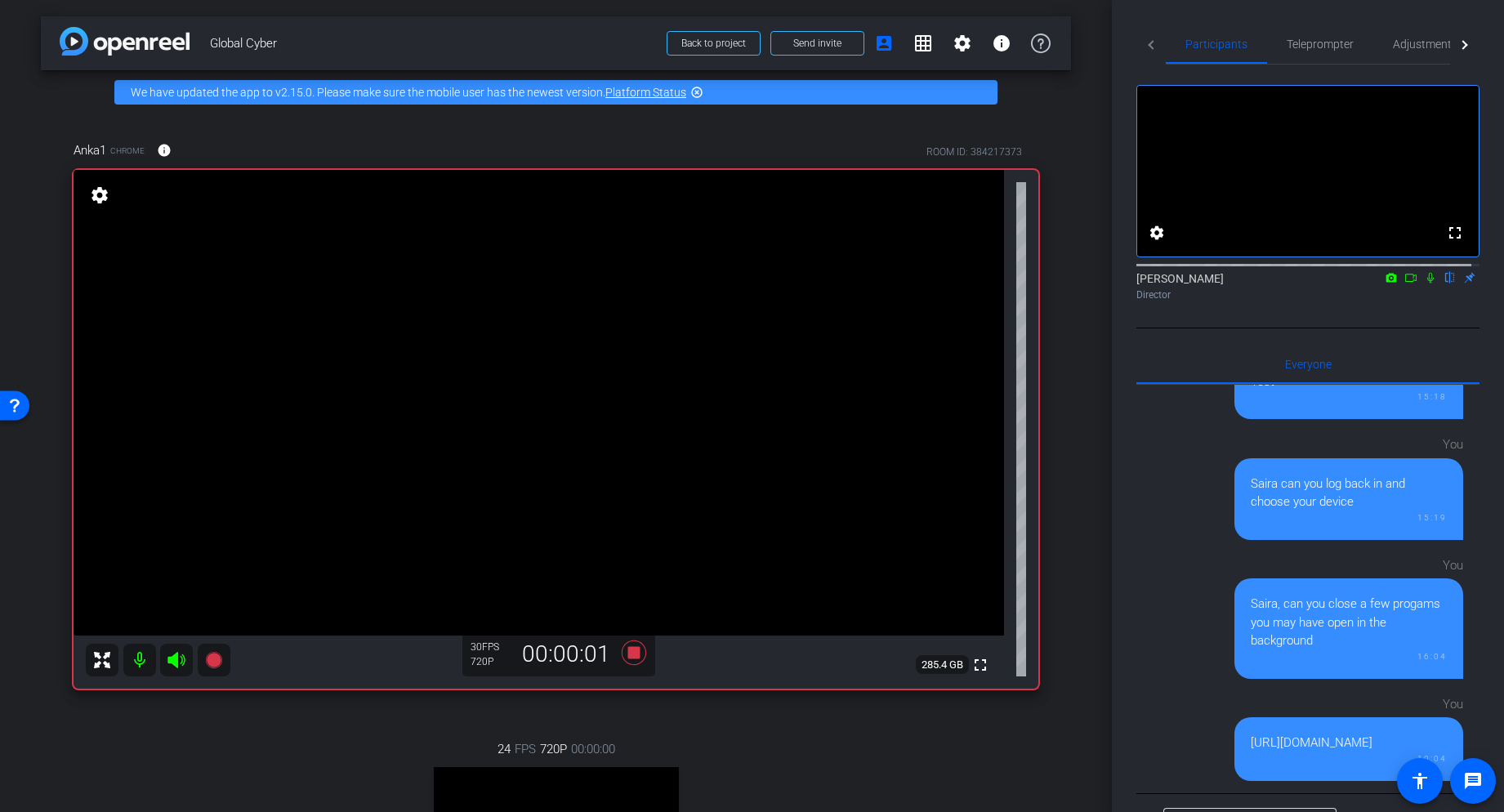
click at [1228, 283] on icon at bounding box center [1411, 278] width 13 height 12
click at [1228, 283] on icon at bounding box center [1451, 278] width 13 height 12
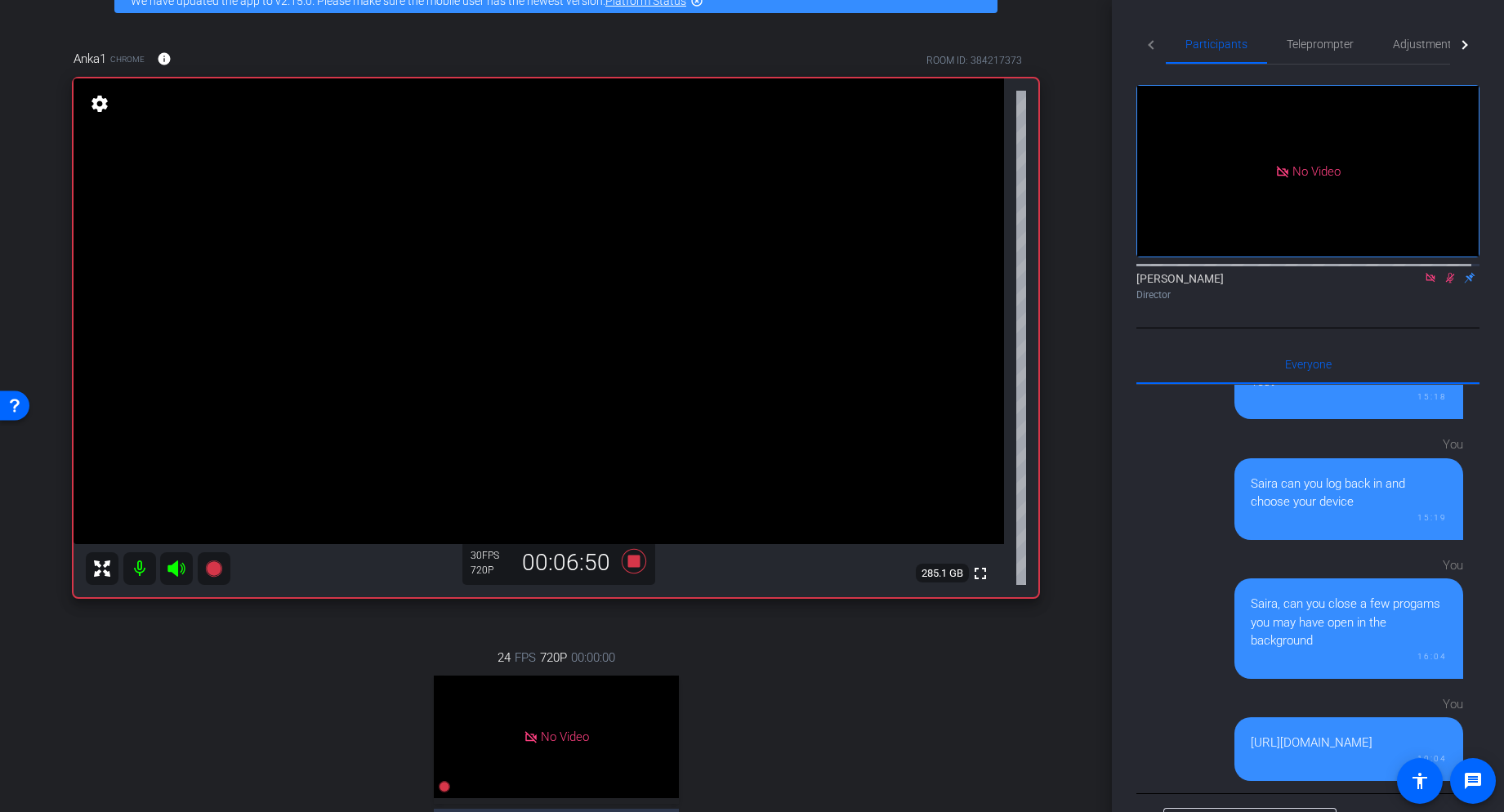
scroll to position [88, 0]
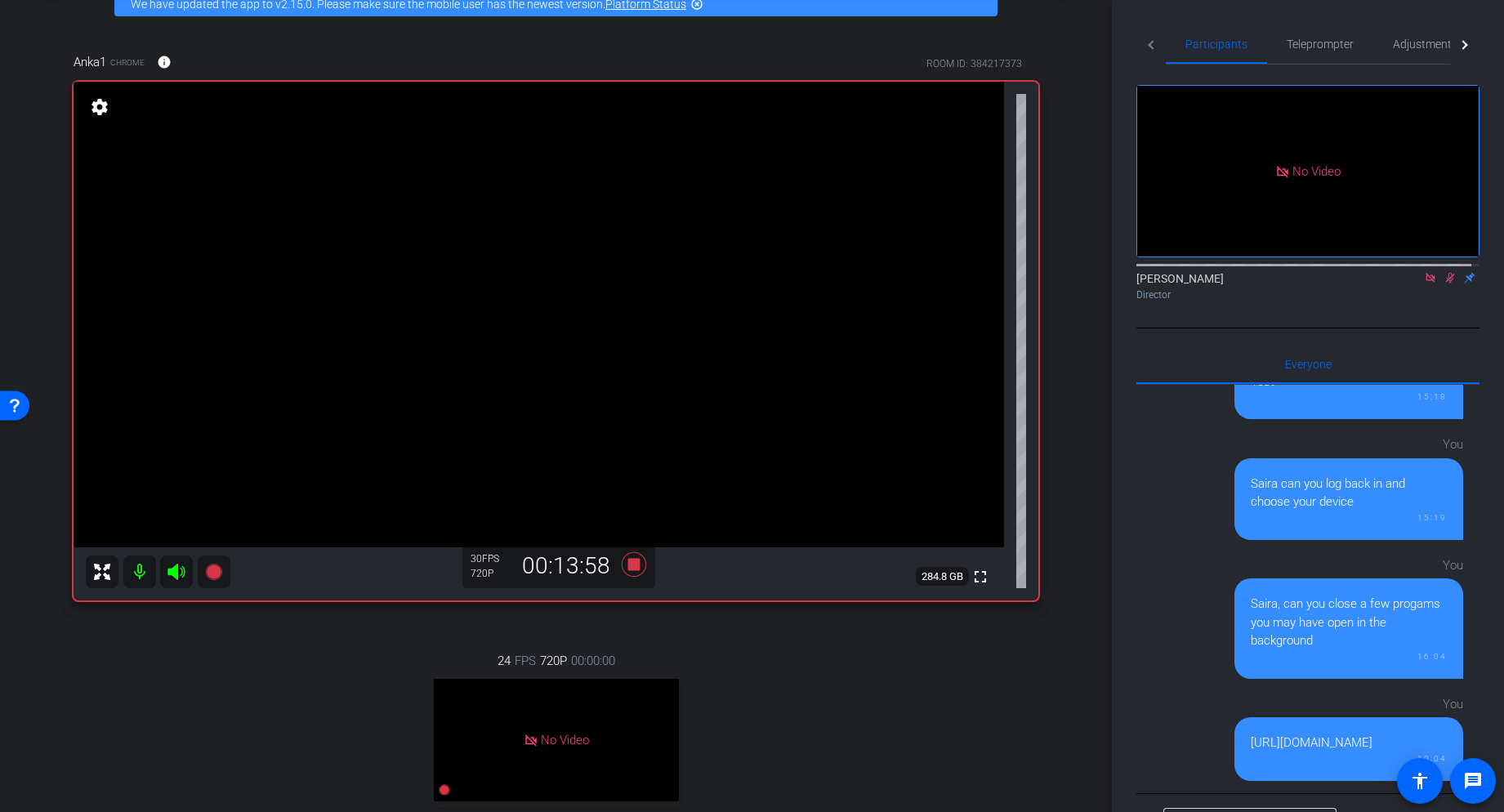
click at [152, 680] on div "24 FPS 720P 00:00:00 No Video diana stout Subject - Chrome settings" at bounding box center [556, 775] width 965 height 302
click at [1228, 283] on icon at bounding box center [1451, 278] width 13 height 12
click at [1228, 283] on icon at bounding box center [1431, 278] width 13 height 12
click at [630, 562] on icon at bounding box center [632, 564] width 24 height 24
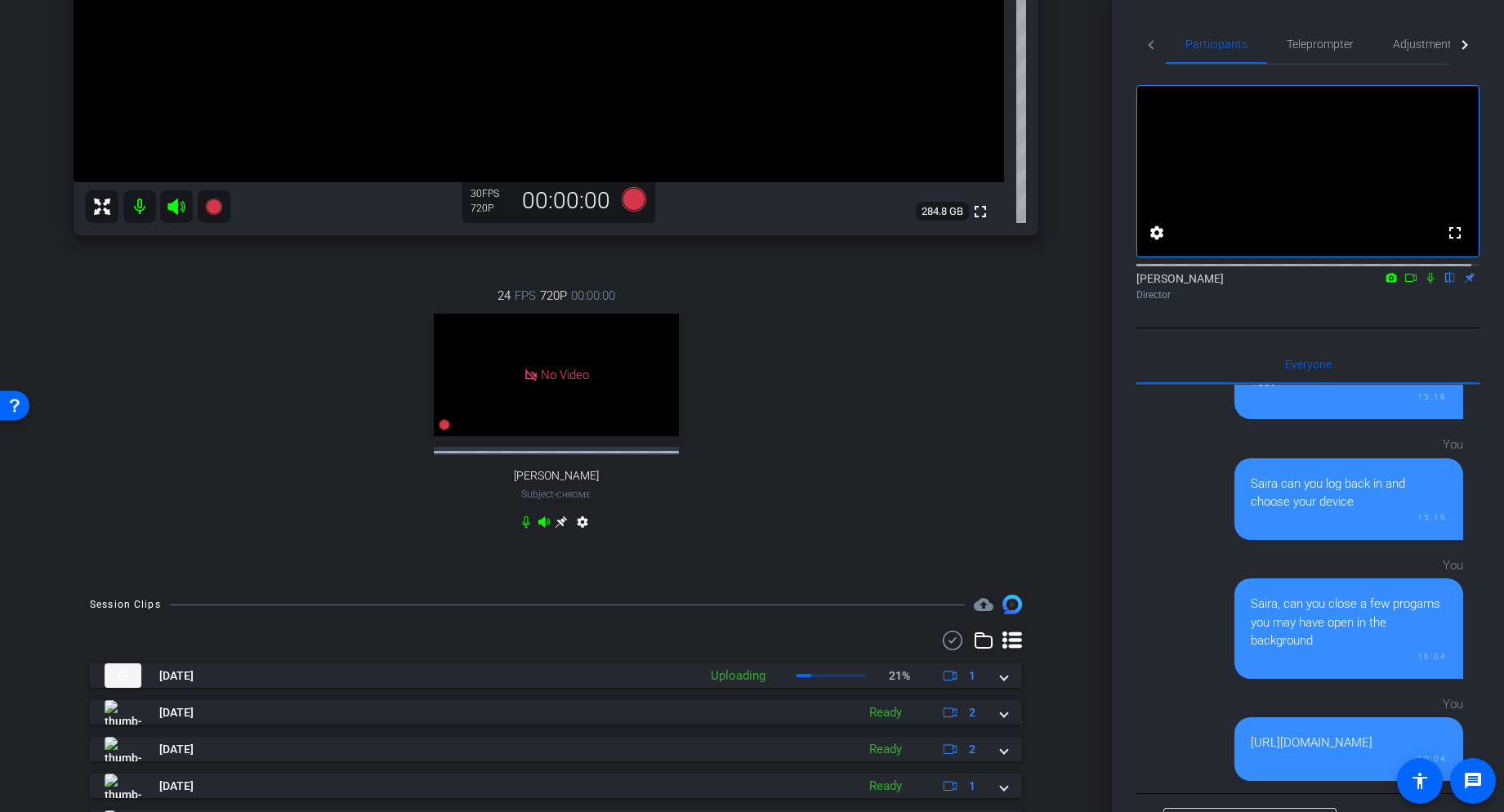
scroll to position [459, 0]
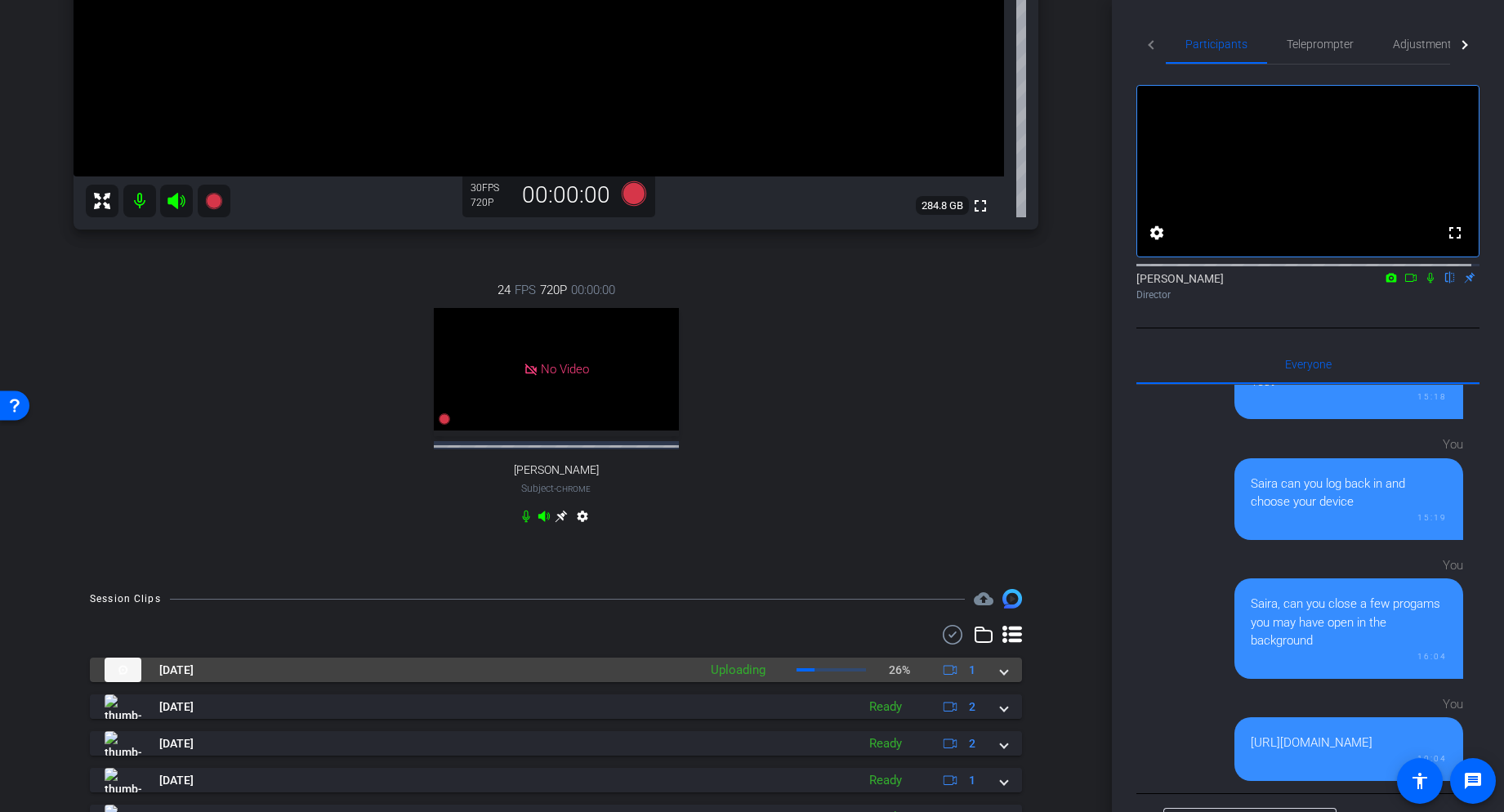
click at [1001, 670] on span at bounding box center [1004, 670] width 7 height 17
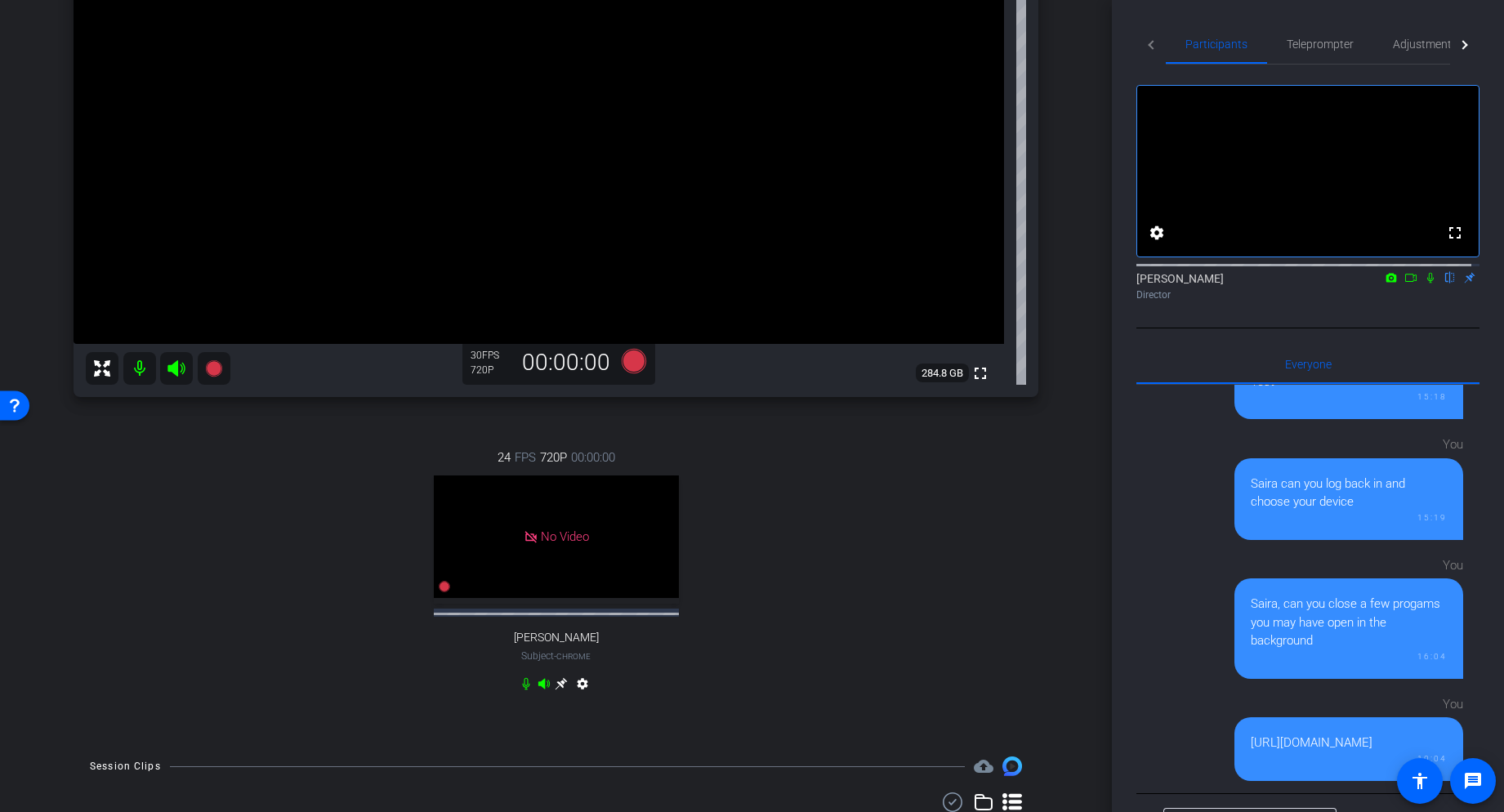
scroll to position [295, 0]
drag, startPoint x: 1103, startPoint y: 405, endPoint x: 1101, endPoint y: 347, distance: 58.0
click at [1101, 347] on div "arrow_back Global Cyber Back to project Send invite account_box grid_on setting…" at bounding box center [556, 111] width 1112 height 812
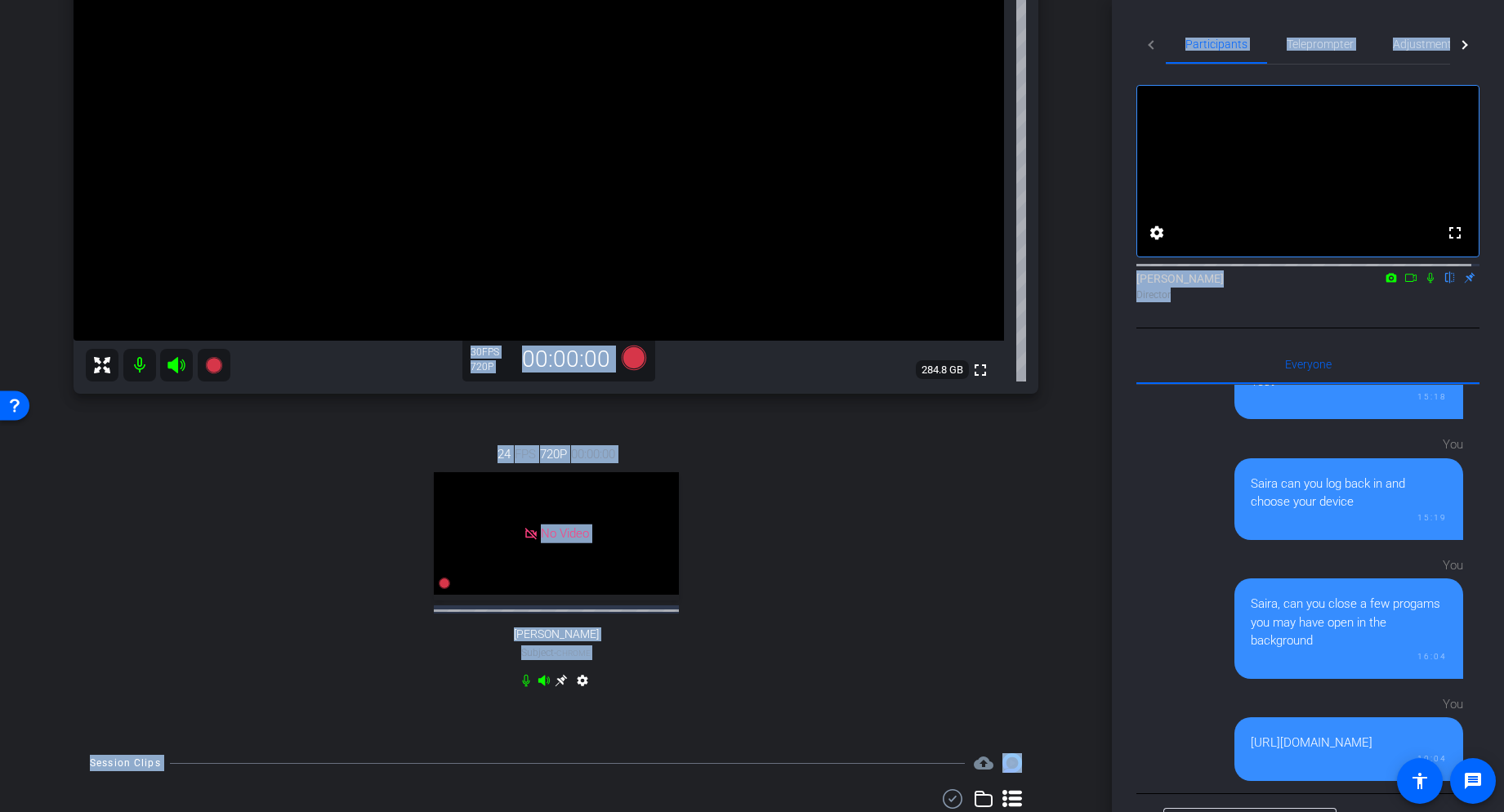
drag, startPoint x: 1112, startPoint y: 371, endPoint x: 1102, endPoint y: 358, distance: 16.4
click at [1102, 358] on div "arrow_back Global Cyber Back to project Send invite account_box grid_on setting…" at bounding box center [752, 406] width 1504 height 812
drag, startPoint x: 1102, startPoint y: 358, endPoint x: 1108, endPoint y: 406, distance: 48.4
click at [1108, 406] on div "arrow_back Global Cyber Back to project Send invite account_box grid_on setting…" at bounding box center [556, 406] width 1112 height 812
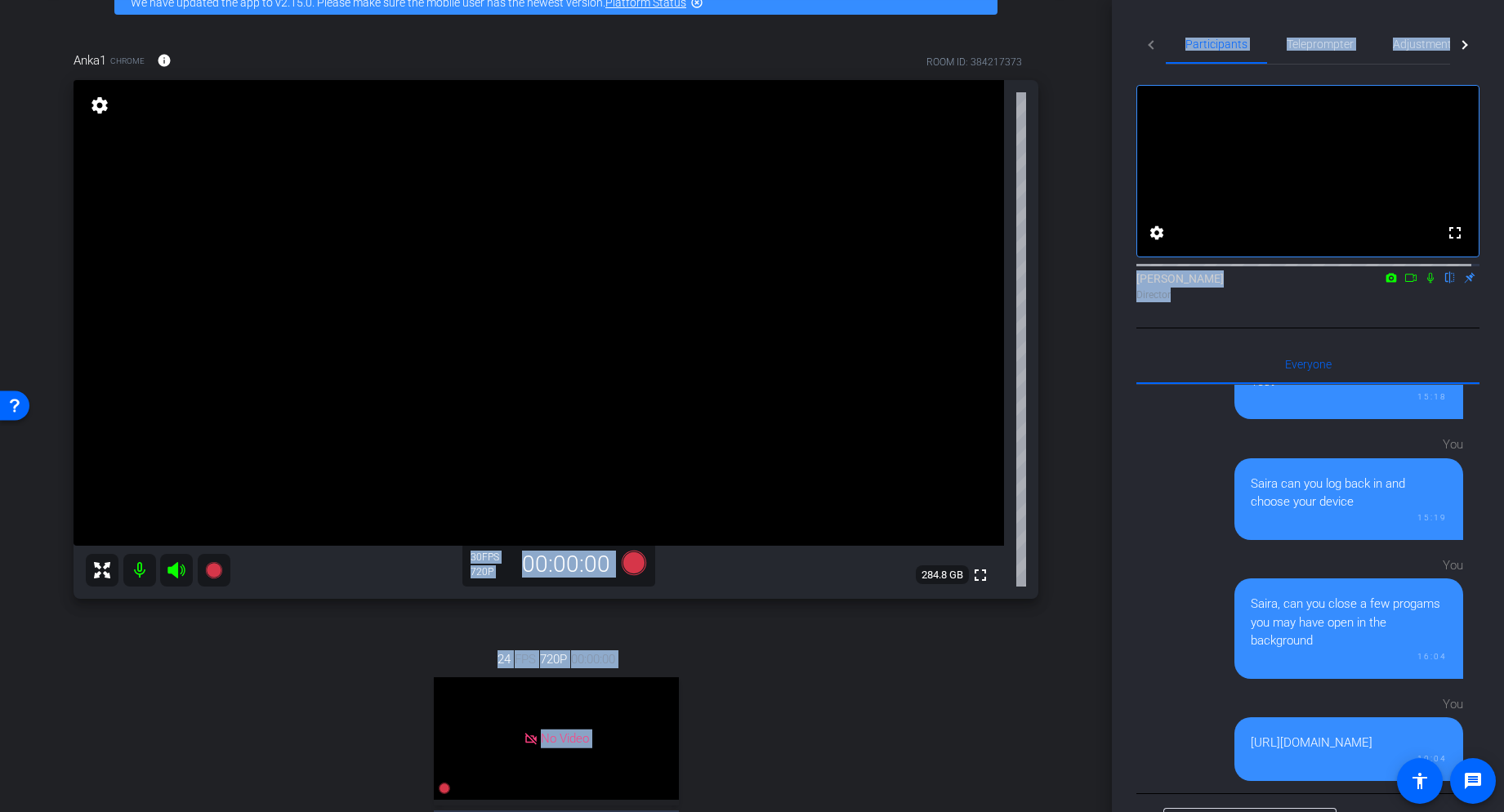
scroll to position [77, 0]
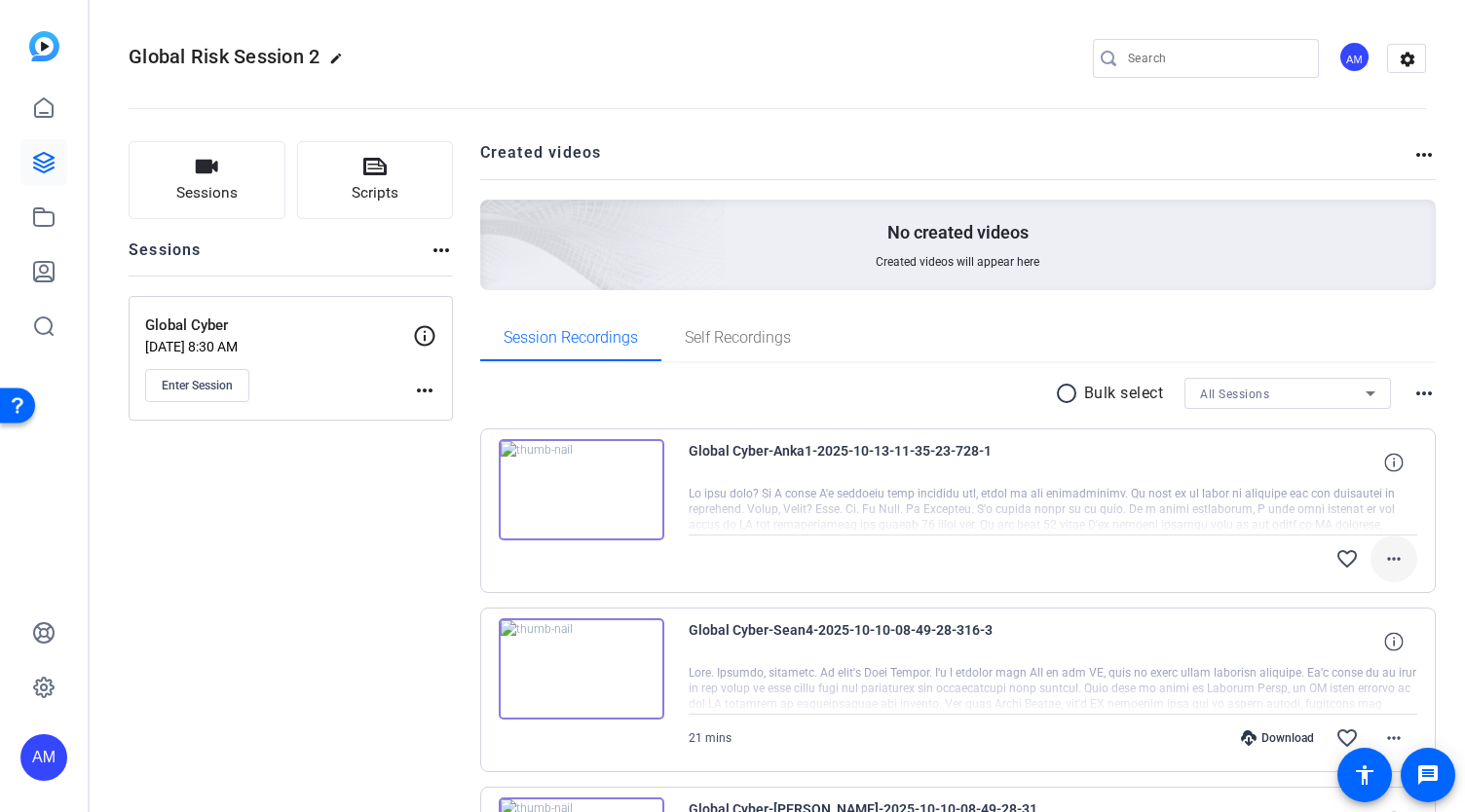
click at [1382, 560] on mat-icon "more_horiz" at bounding box center [1393, 559] width 24 height 24
click at [357, 497] on div at bounding box center [732, 406] width 1465 height 812
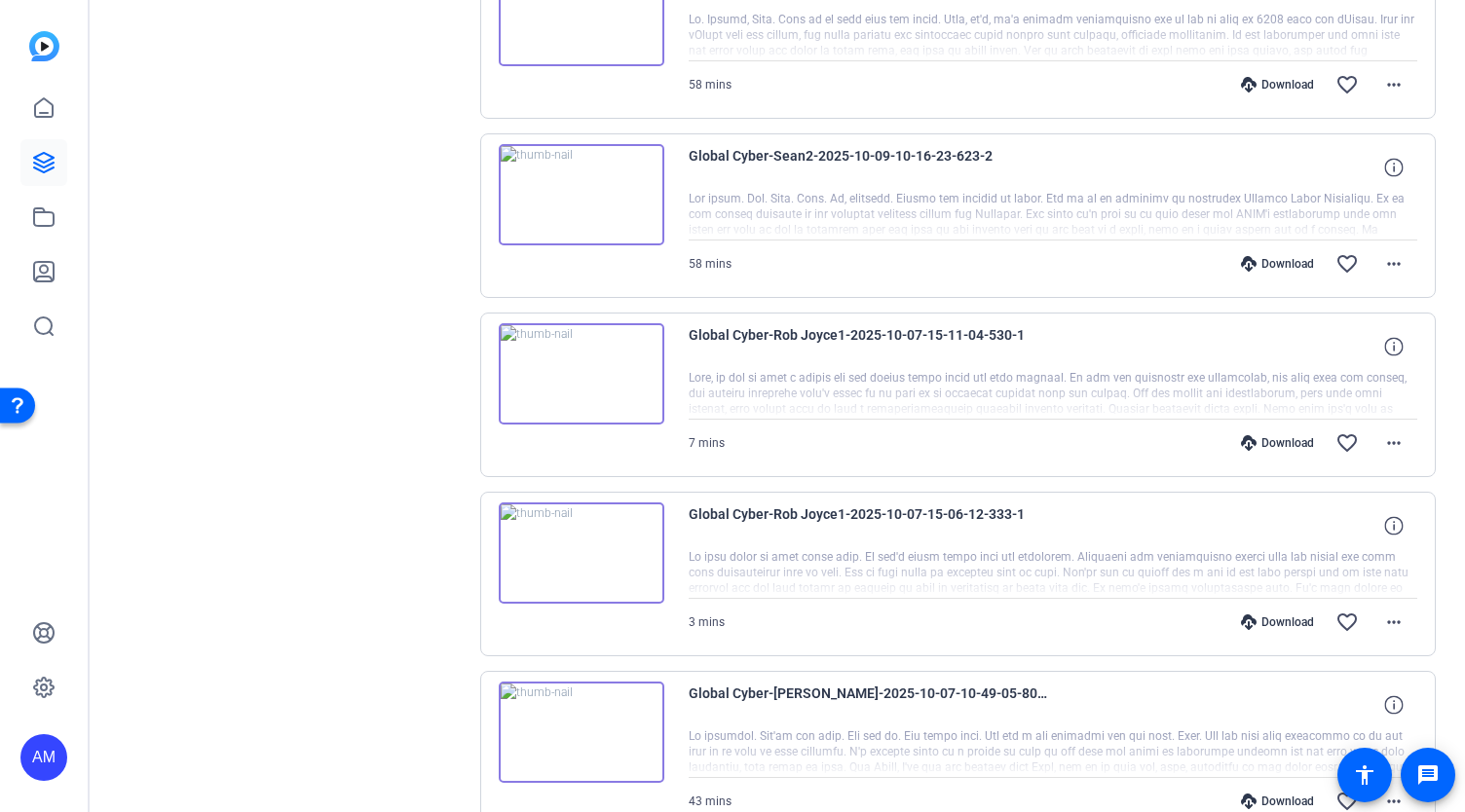
scroll to position [1032, 0]
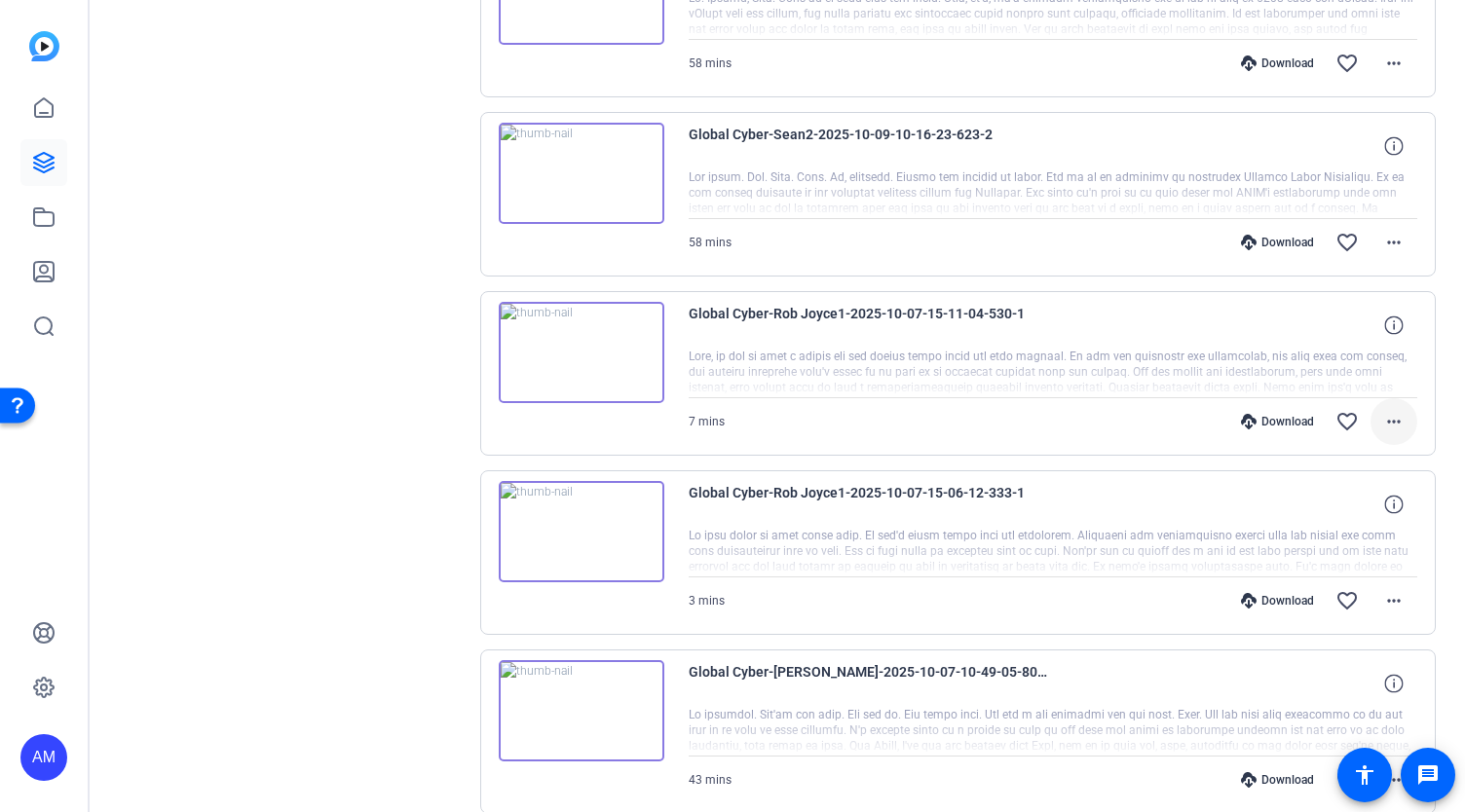
click at [1386, 418] on mat-icon "more_horiz" at bounding box center [1393, 422] width 24 height 24
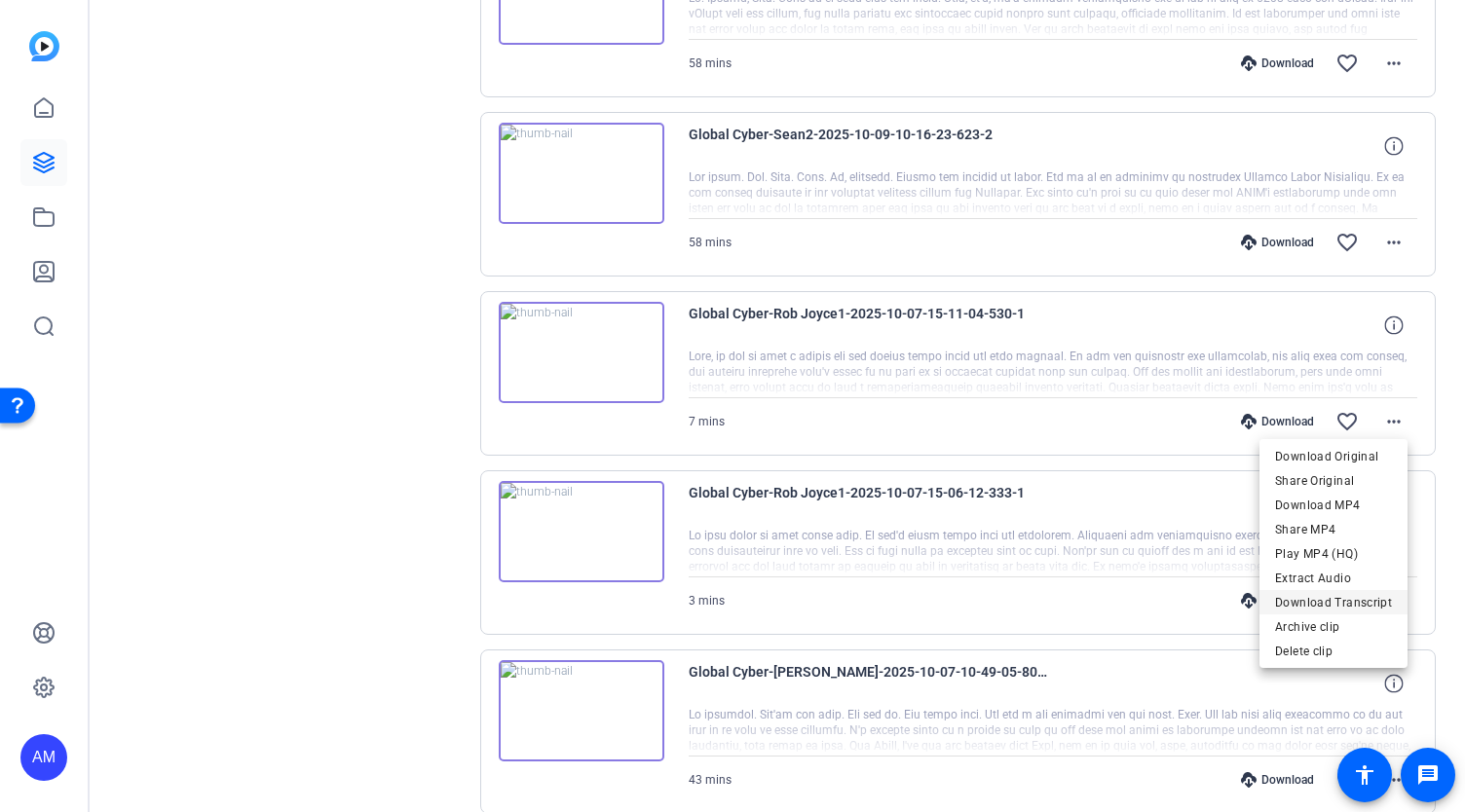
click at [1359, 597] on span "Download Transcript" at bounding box center [1333, 602] width 117 height 24
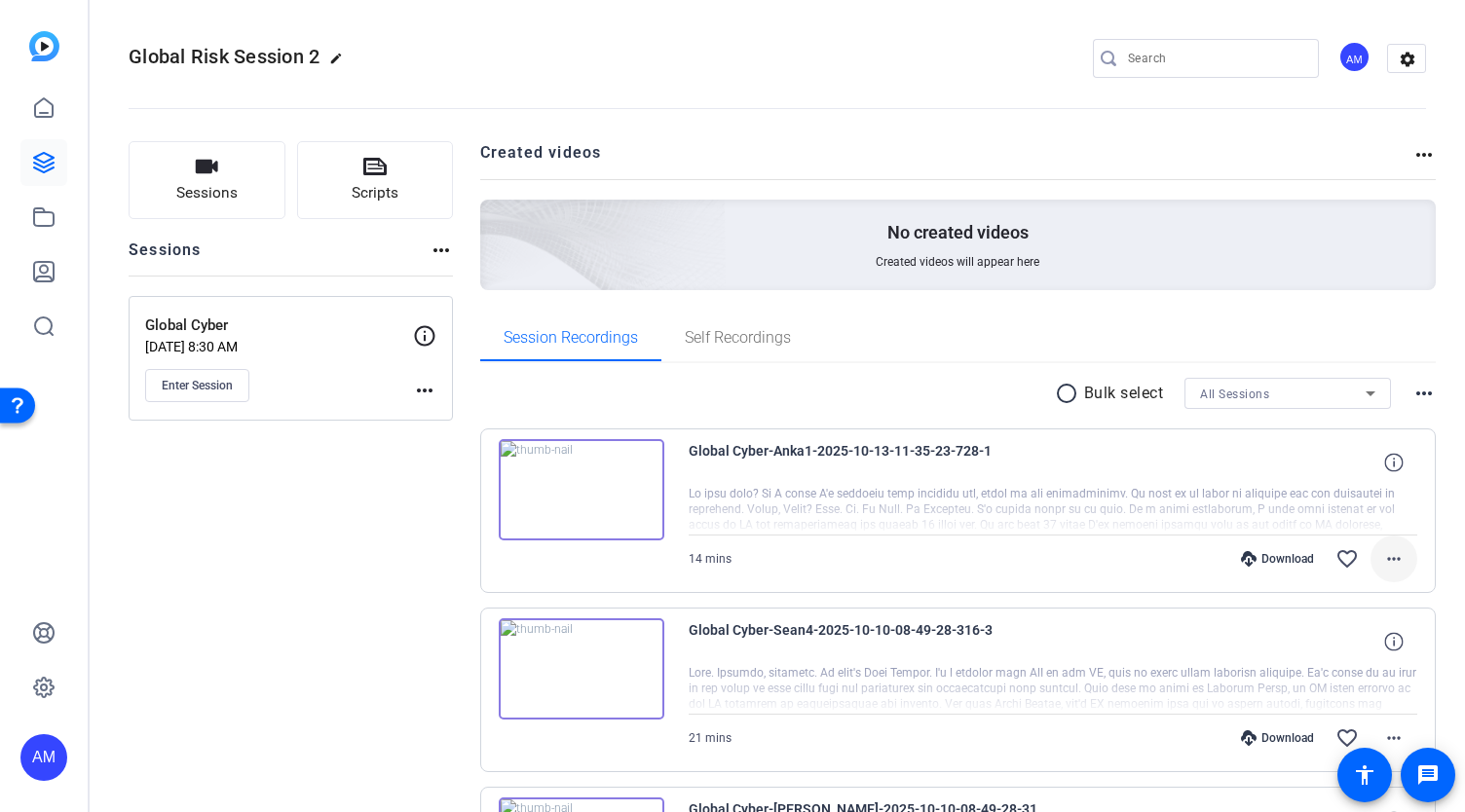
click at [1386, 555] on mat-icon "more_horiz" at bounding box center [1393, 559] width 24 height 24
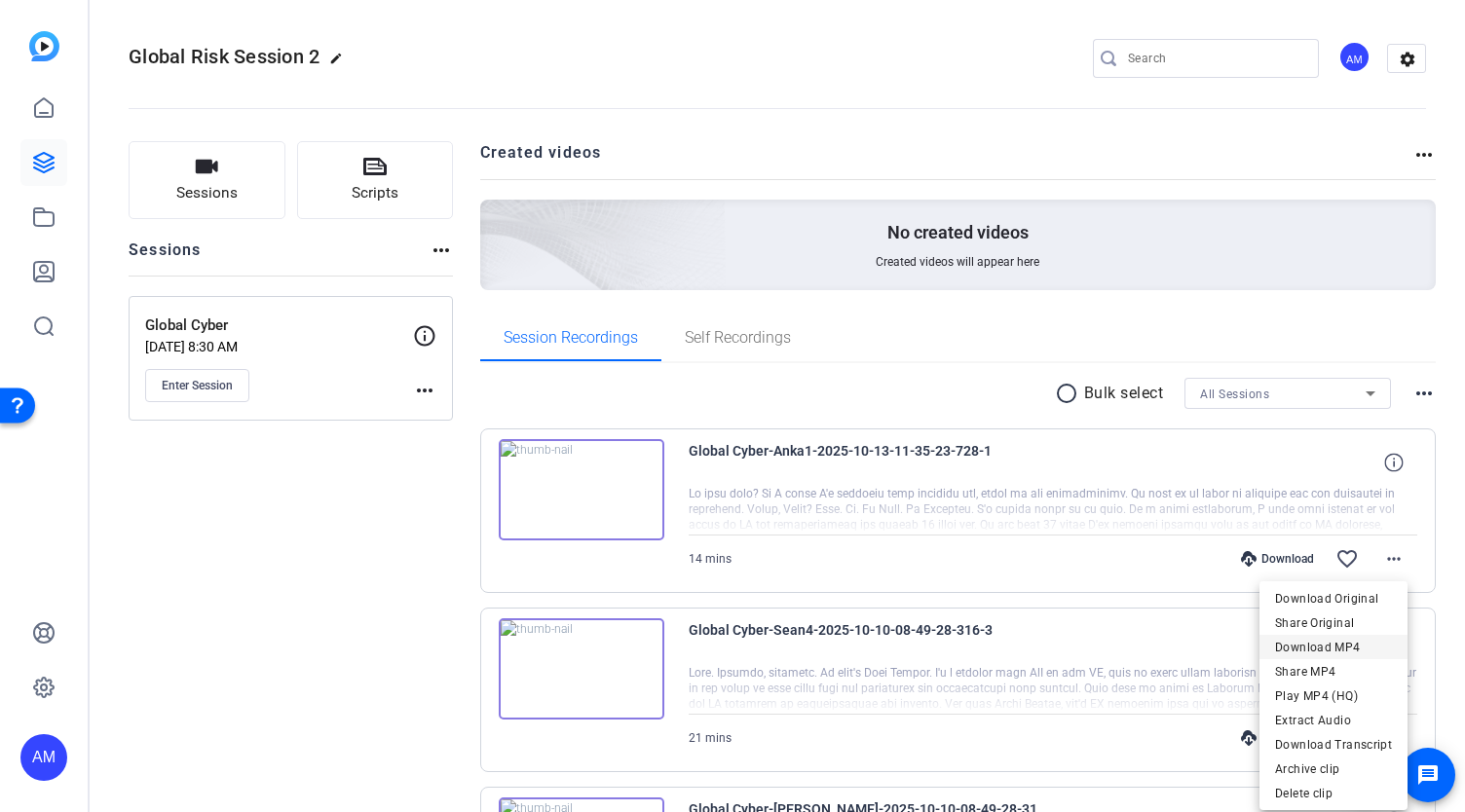
click at [1332, 649] on span "Download MP4" at bounding box center [1333, 647] width 117 height 24
